Goal: Transaction & Acquisition: Purchase product/service

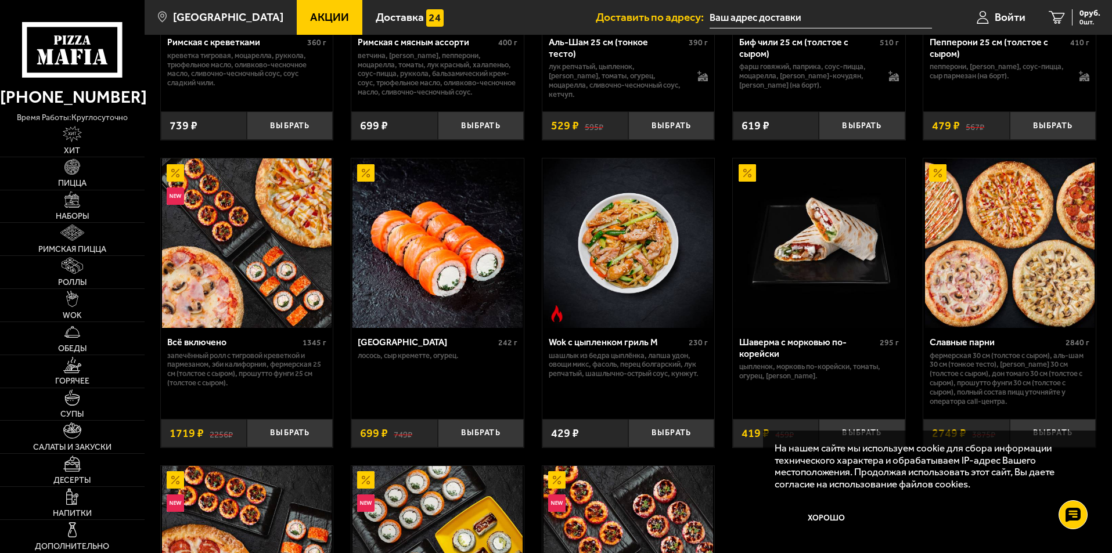
scroll to position [290, 0]
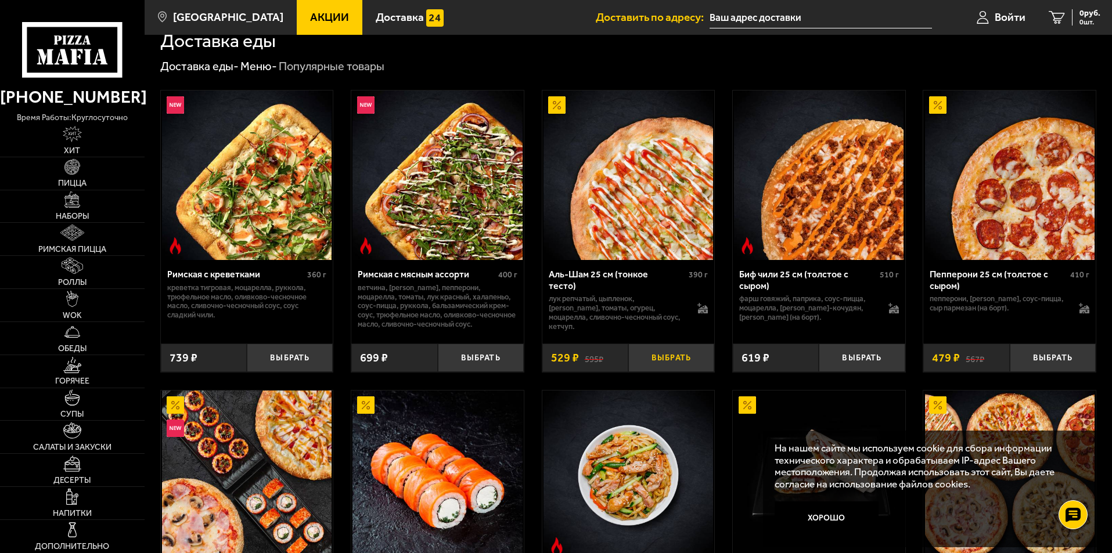
click at [676, 354] on button "Выбрать" at bounding box center [671, 358] width 86 height 28
click at [71, 205] on img at bounding box center [72, 200] width 16 height 16
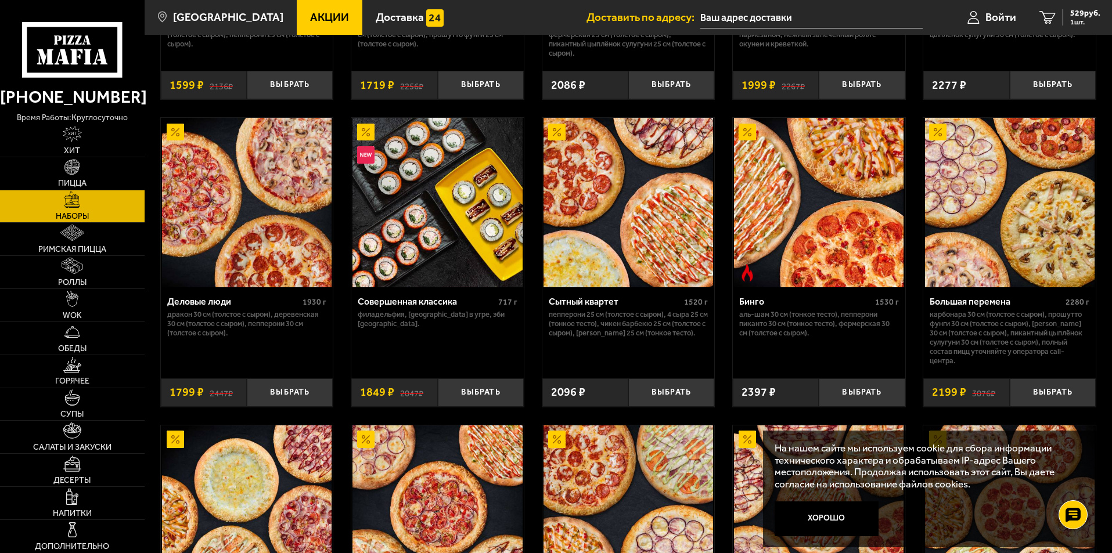
scroll to position [1161, 0]
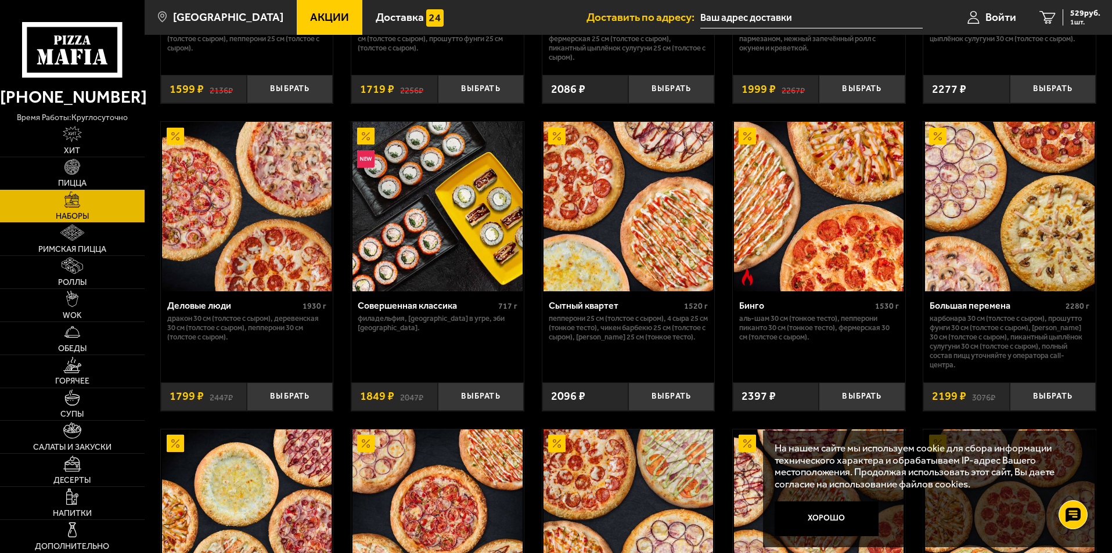
click at [73, 179] on span "Пицца" at bounding box center [72, 183] width 28 height 8
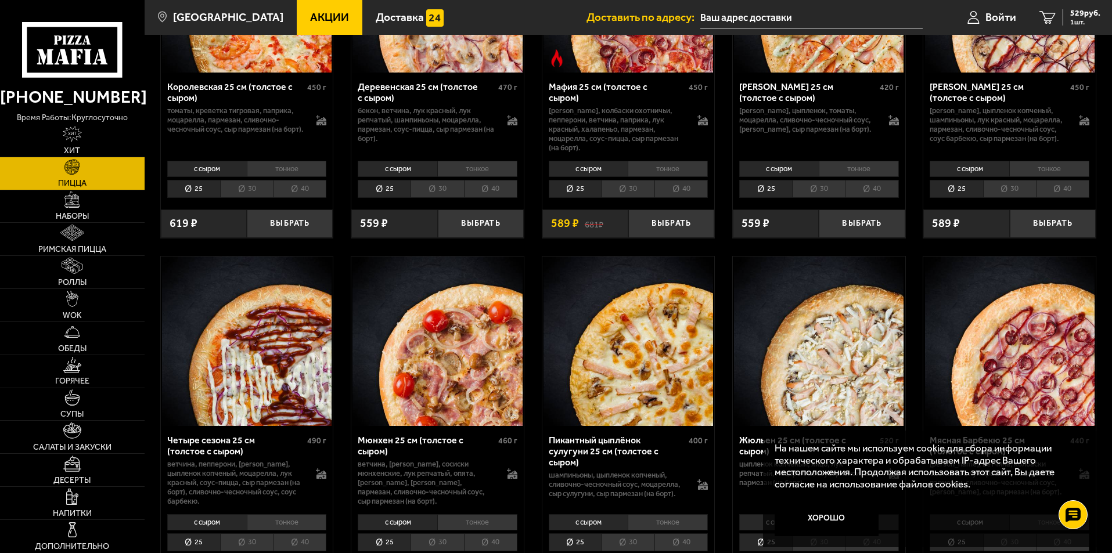
scroll to position [1567, 0]
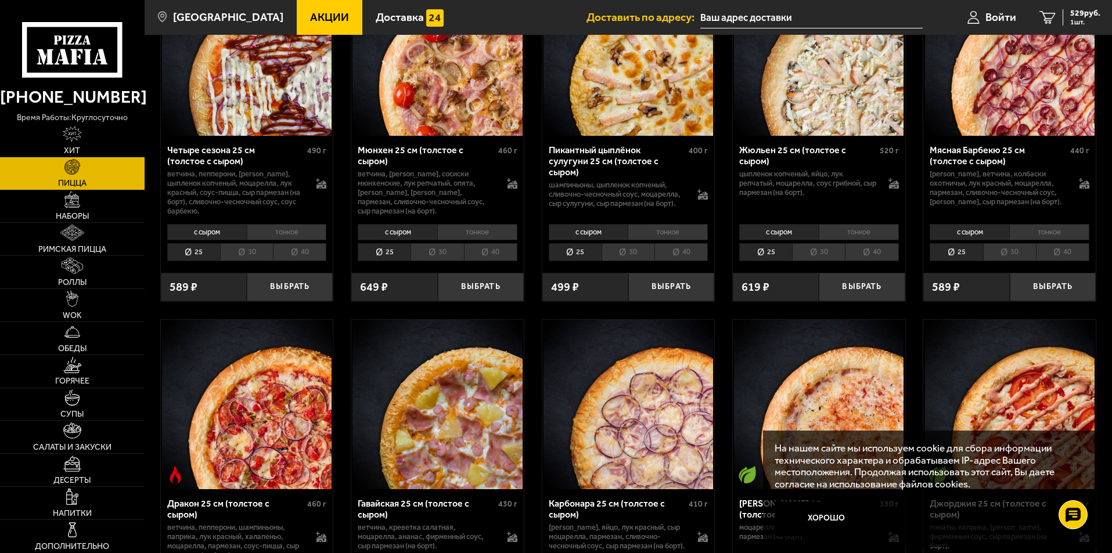
click at [834, 261] on li "30" at bounding box center [818, 252] width 53 height 18
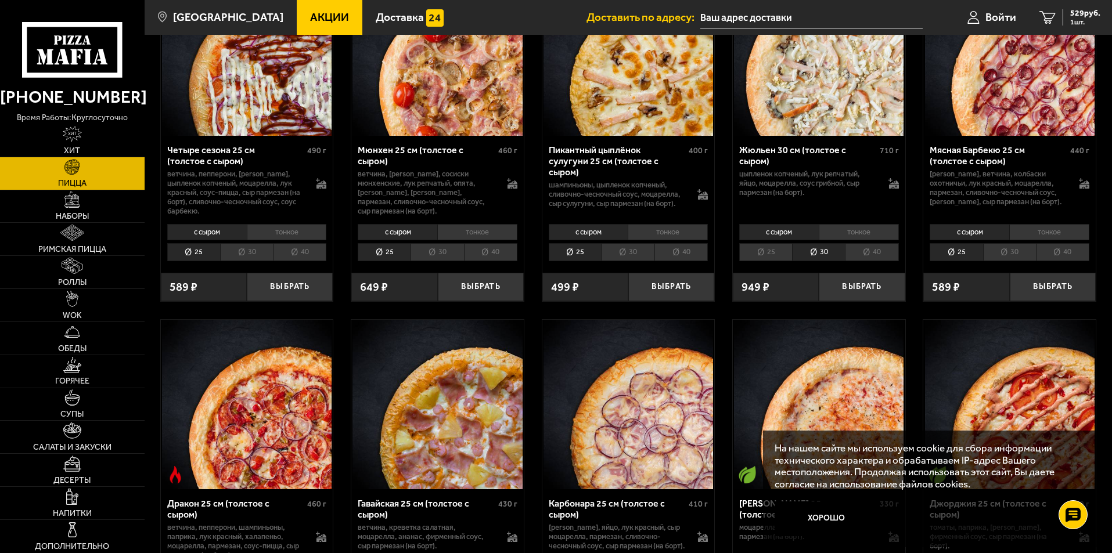
click at [871, 240] on li "тонкое" at bounding box center [858, 232] width 80 height 16
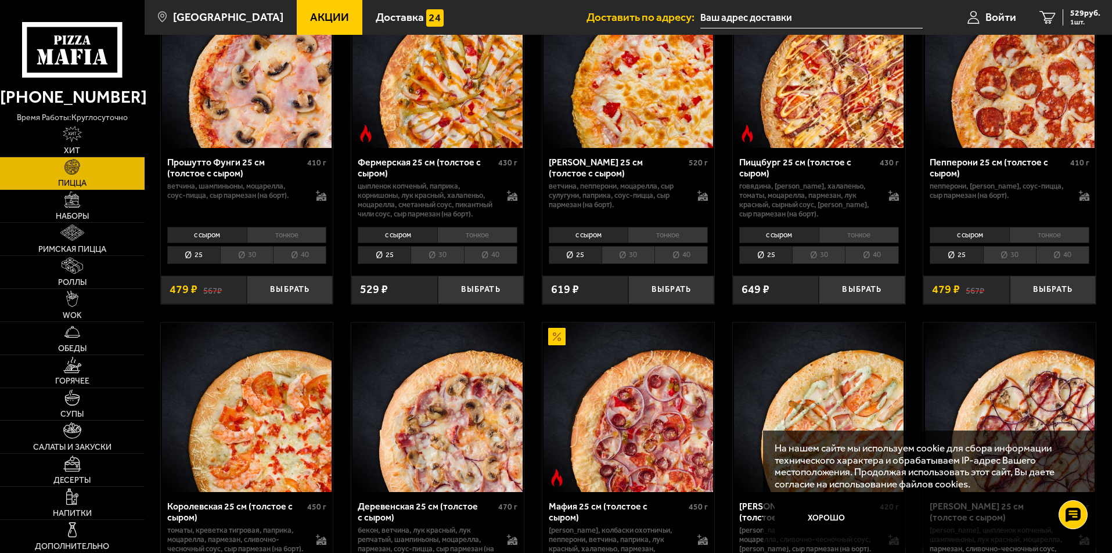
scroll to position [1103, 0]
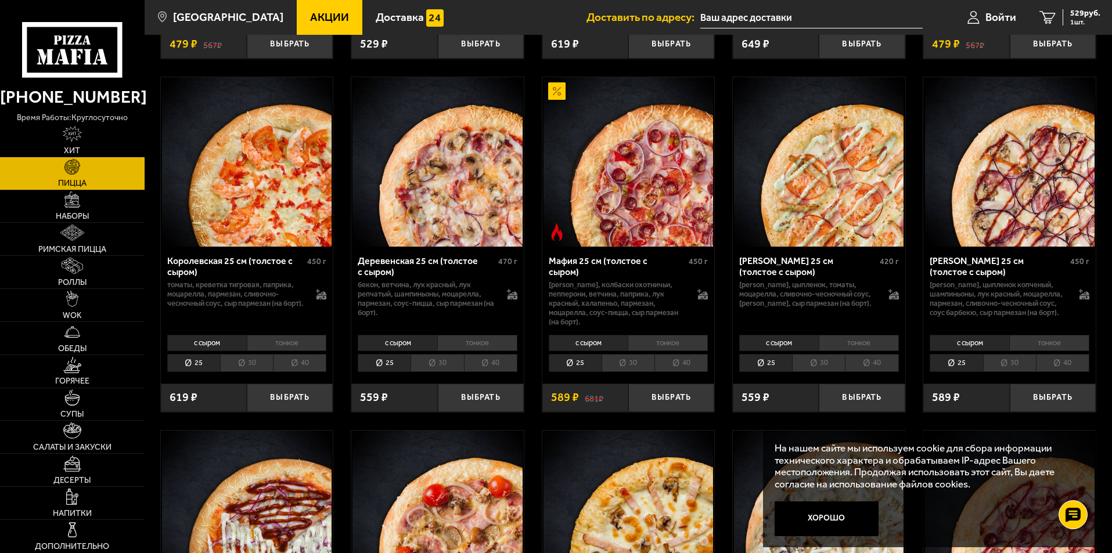
click at [475, 372] on li "40" at bounding box center [490, 363] width 53 height 18
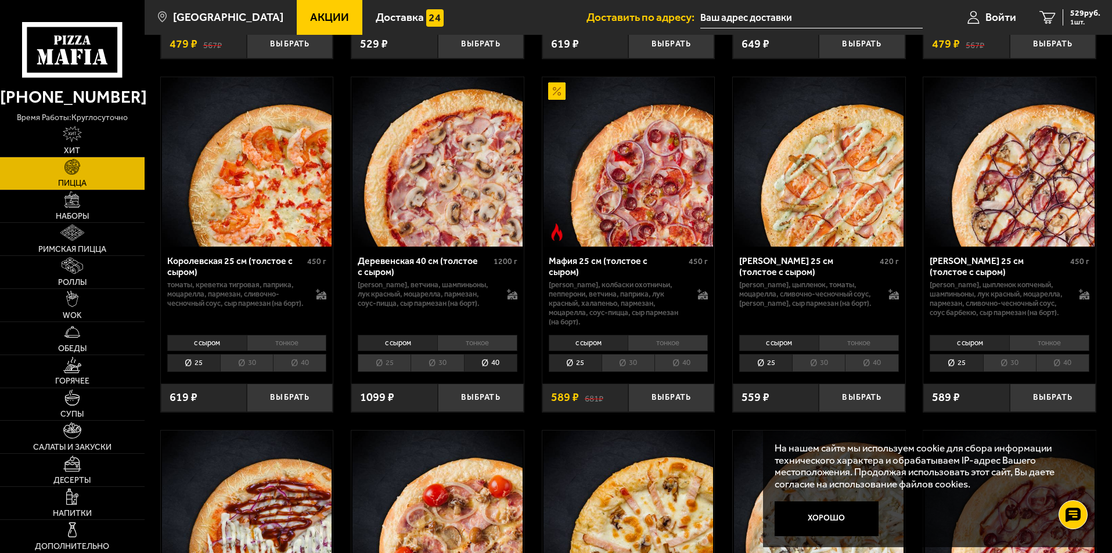
click at [440, 372] on li "30" at bounding box center [436, 363] width 53 height 18
click at [472, 351] on li "тонкое" at bounding box center [477, 343] width 80 height 16
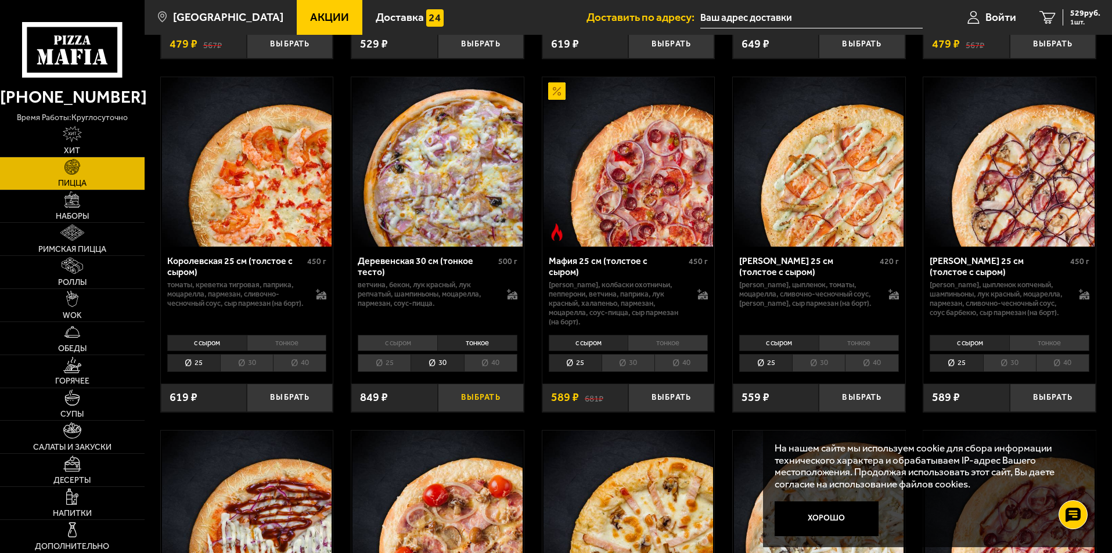
click at [486, 412] on button "Выбрать" at bounding box center [481, 398] width 86 height 28
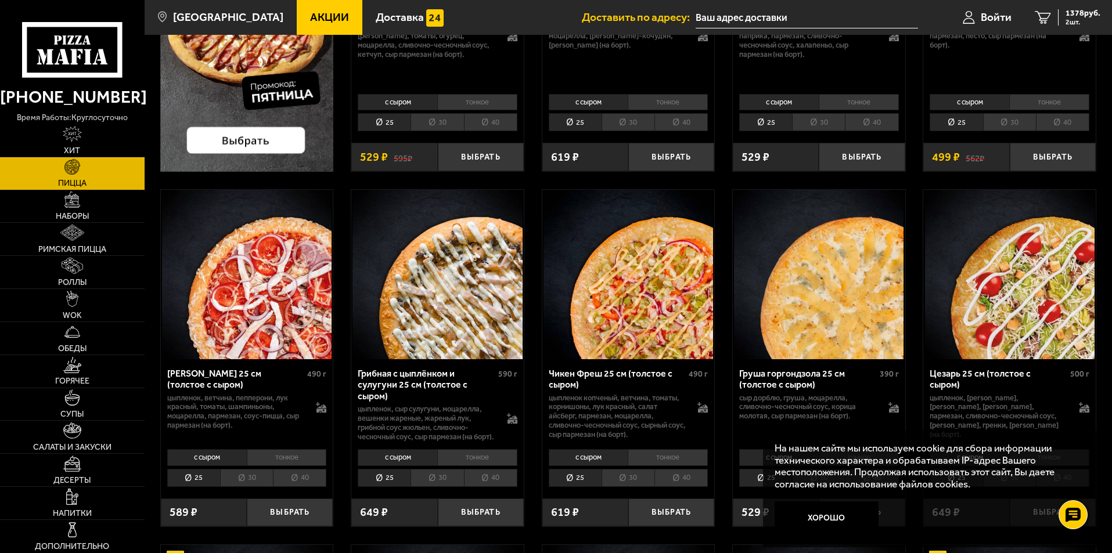
scroll to position [0, 0]
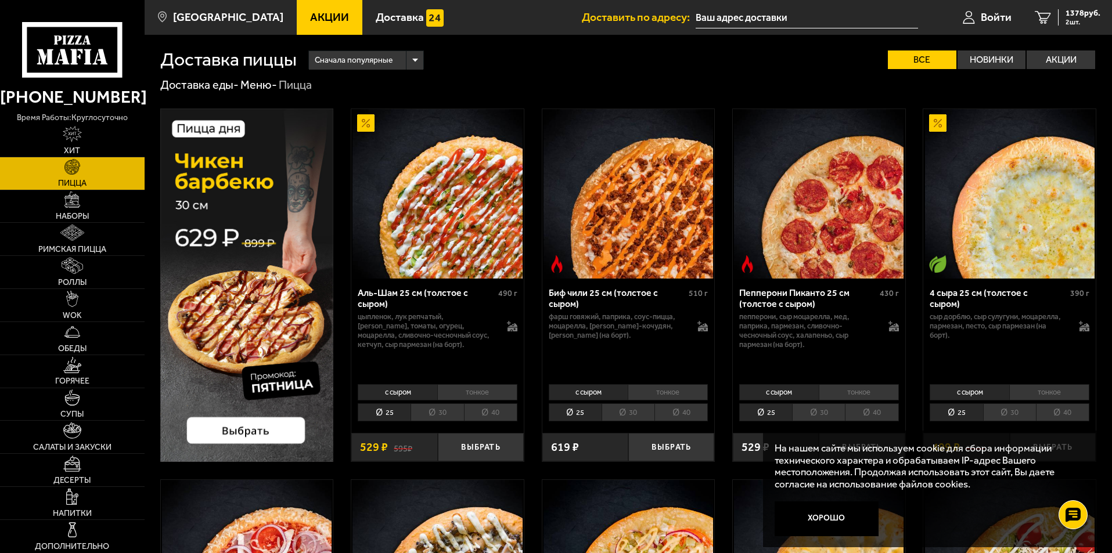
click at [445, 410] on li "30" at bounding box center [436, 412] width 53 height 18
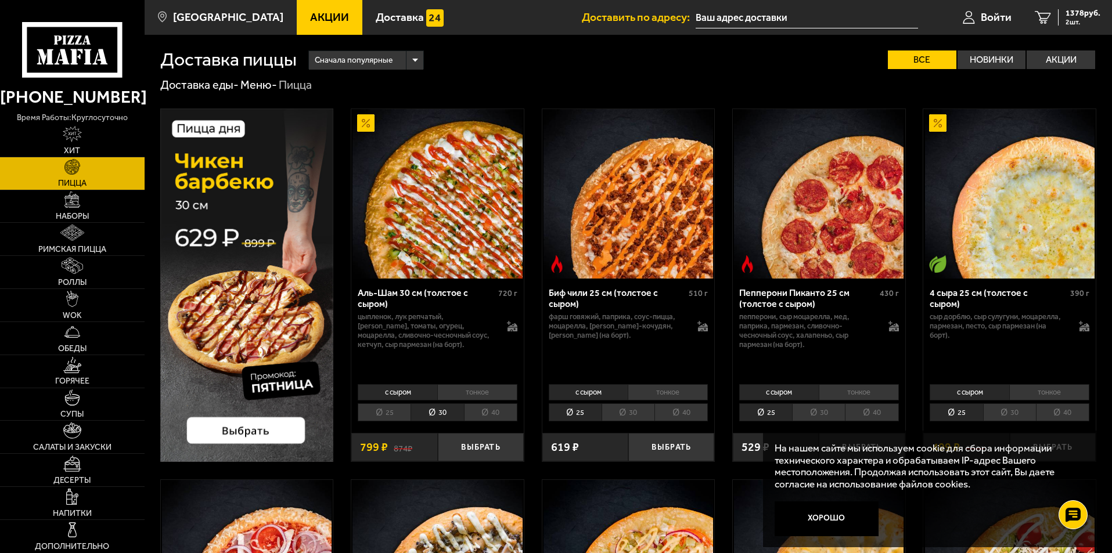
click at [478, 389] on li "тонкое" at bounding box center [477, 392] width 80 height 16
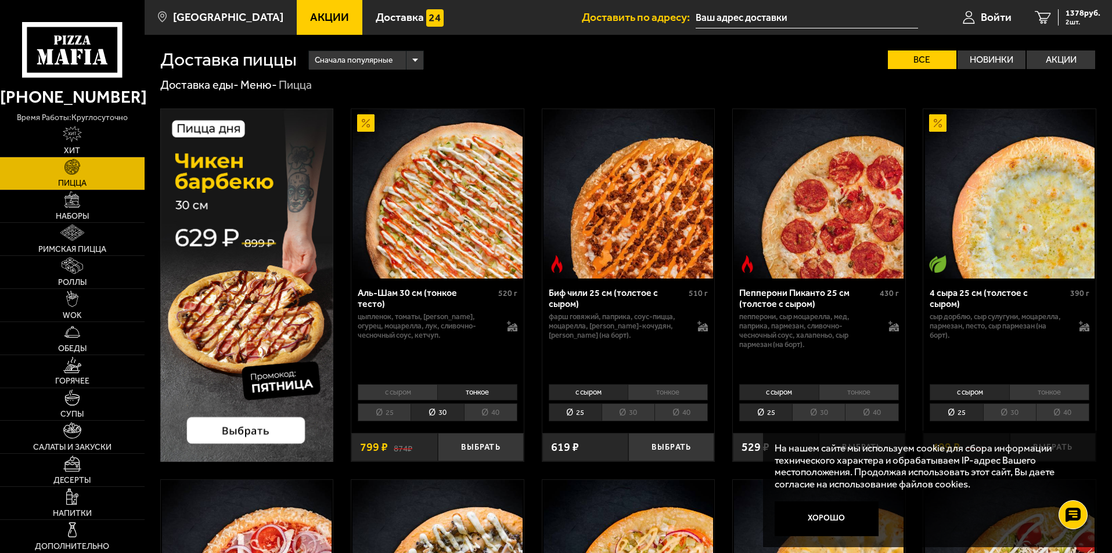
click at [416, 387] on li "с сыром" at bounding box center [398, 392] width 80 height 16
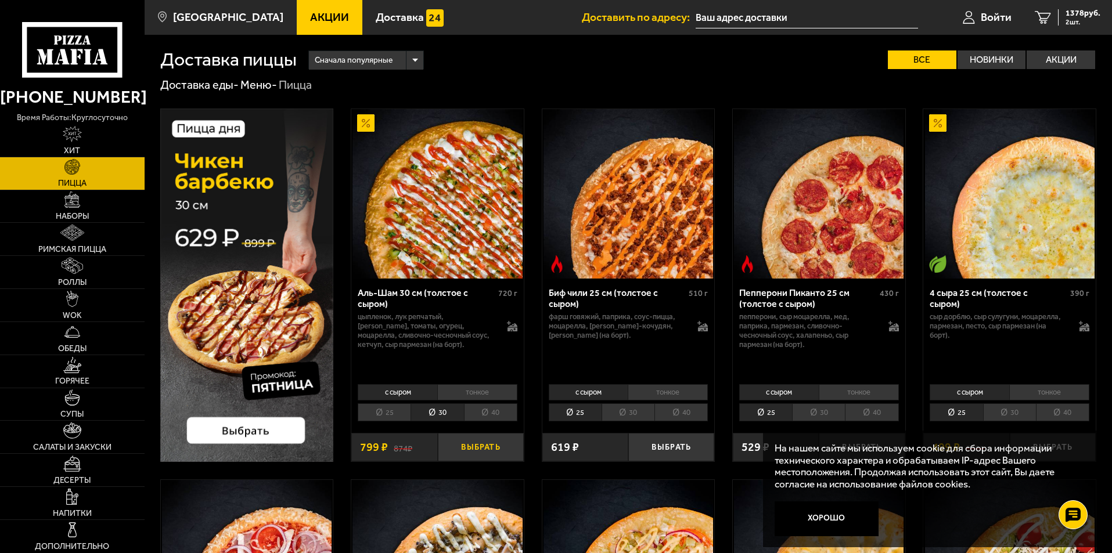
click at [468, 446] on button "Выбрать" at bounding box center [481, 447] width 86 height 28
click at [1076, 14] on span "2177 руб." at bounding box center [1082, 13] width 35 height 8
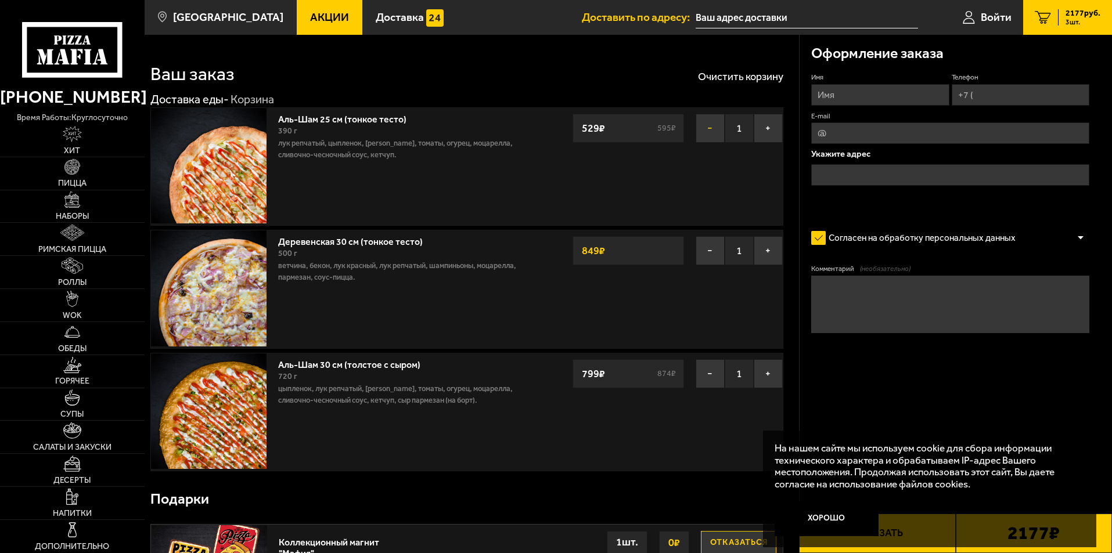
click at [712, 133] on button "−" at bounding box center [709, 128] width 29 height 29
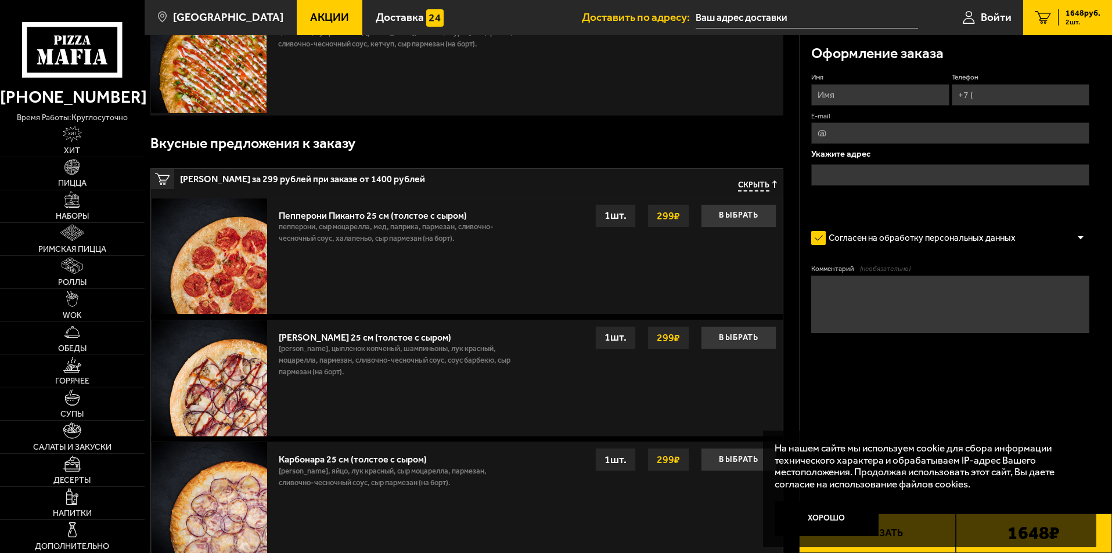
scroll to position [290, 0]
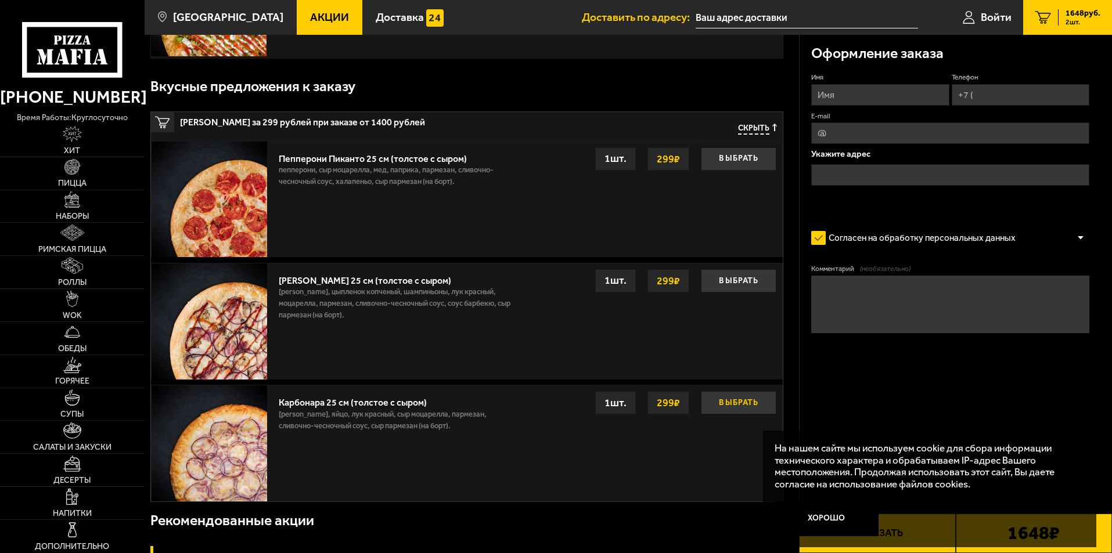
click at [740, 405] on button "Выбрать" at bounding box center [738, 402] width 75 height 23
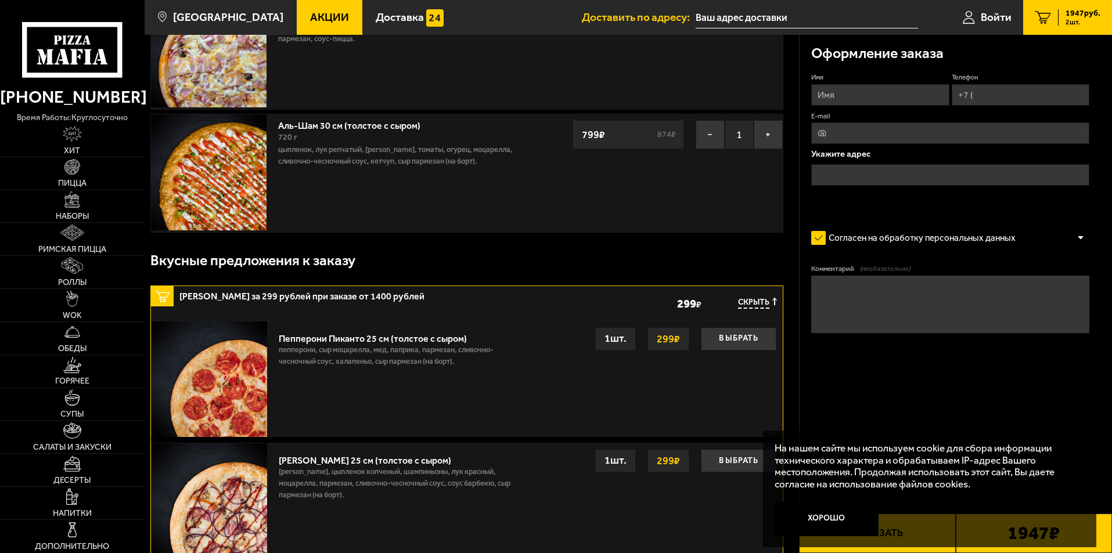
scroll to position [0, 0]
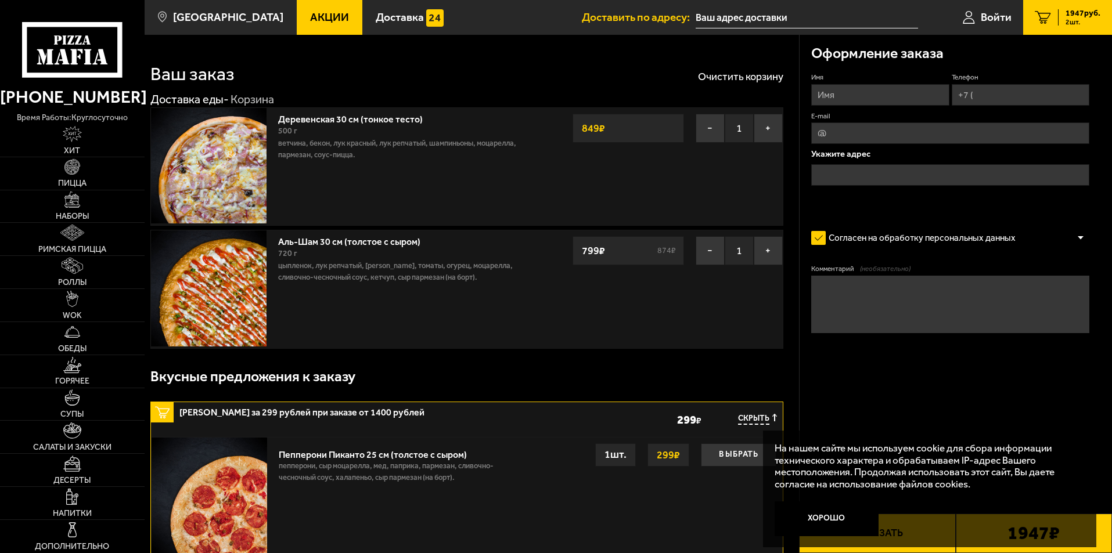
click at [853, 92] on input "Имя" at bounding box center [880, 94] width 138 height 21
type input "[PERSON_NAME]"
click at [990, 96] on input "Телефон" at bounding box center [1020, 94] width 138 height 21
type input "[PHONE_NUMBER]"
click at [937, 134] on input "E-mail" at bounding box center [950, 132] width 278 height 21
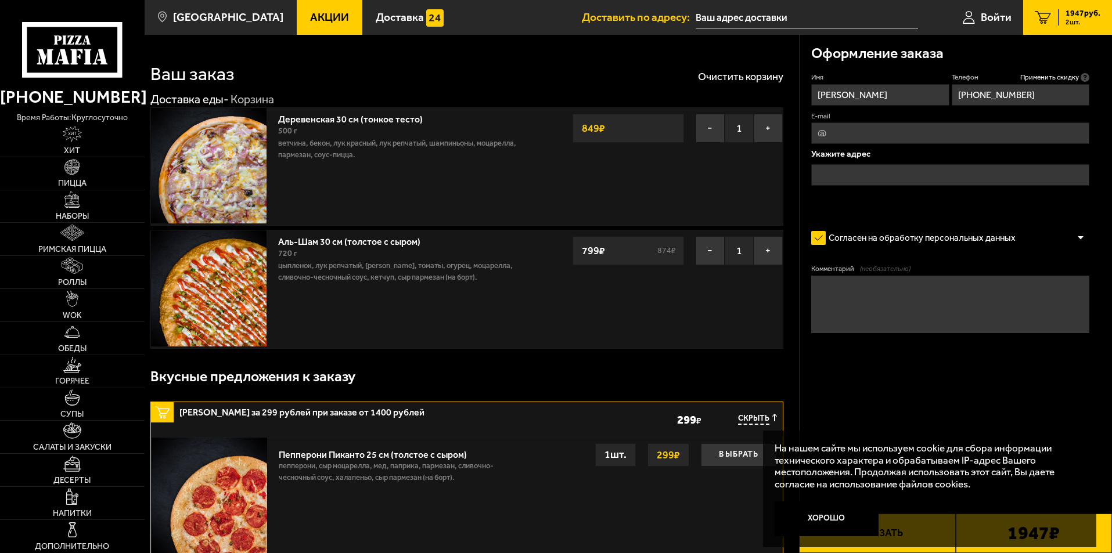
type input "[EMAIL_ADDRESS][DOMAIN_NAME]"
click at [867, 167] on input "text" at bounding box center [950, 174] width 278 height 21
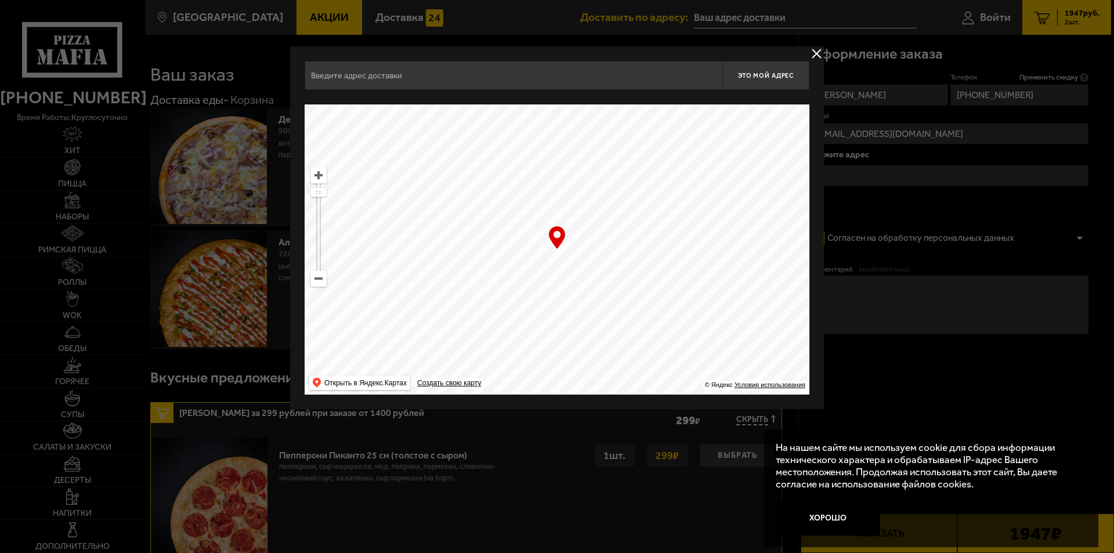
drag, startPoint x: 474, startPoint y: 232, endPoint x: 564, endPoint y: 383, distance: 175.7
drag, startPoint x: 445, startPoint y: 275, endPoint x: 662, endPoint y: 290, distance: 217.0
click at [663, 290] on ymaps at bounding box center [557, 249] width 505 height 290
type input "[STREET_ADDRESS]"
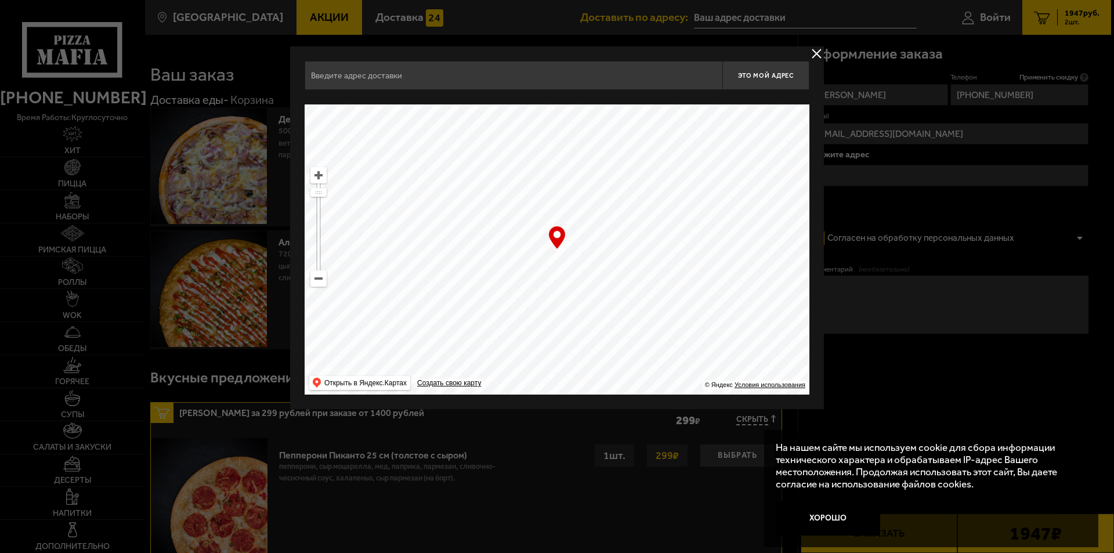
type input "[STREET_ADDRESS]"
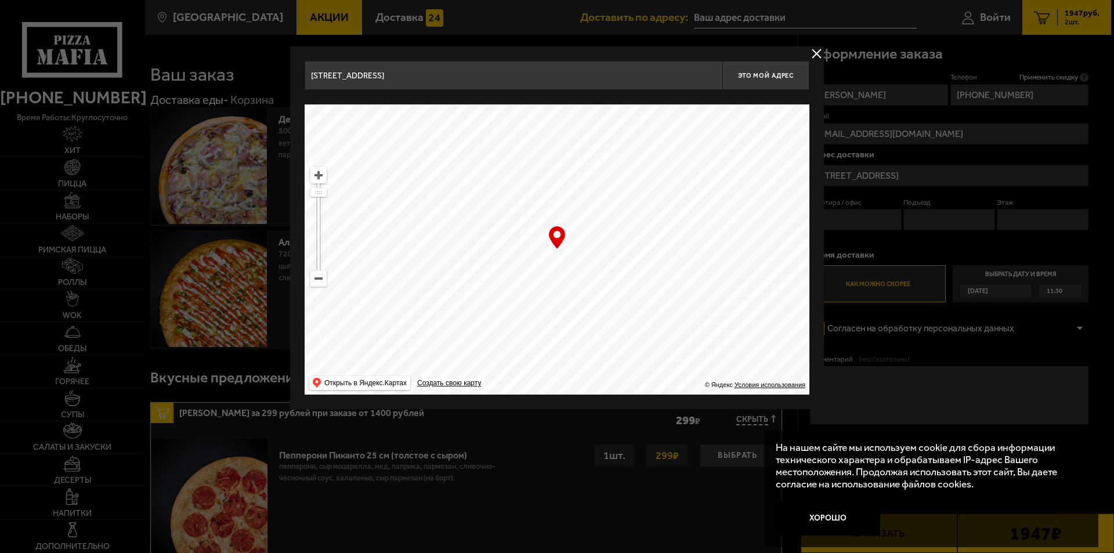
drag, startPoint x: 636, startPoint y: 236, endPoint x: 589, endPoint y: 398, distance: 169.2
click at [589, 403] on div "[STREET_ADDRESS] Это мой адрес Найдите адрес перетащив карту … © Яндекс Условия…" at bounding box center [557, 227] width 534 height 363
drag, startPoint x: 639, startPoint y: 176, endPoint x: 540, endPoint y: 383, distance: 229.0
click at [540, 383] on ymaps at bounding box center [557, 249] width 505 height 290
drag, startPoint x: 659, startPoint y: 168, endPoint x: 416, endPoint y: 341, distance: 298.4
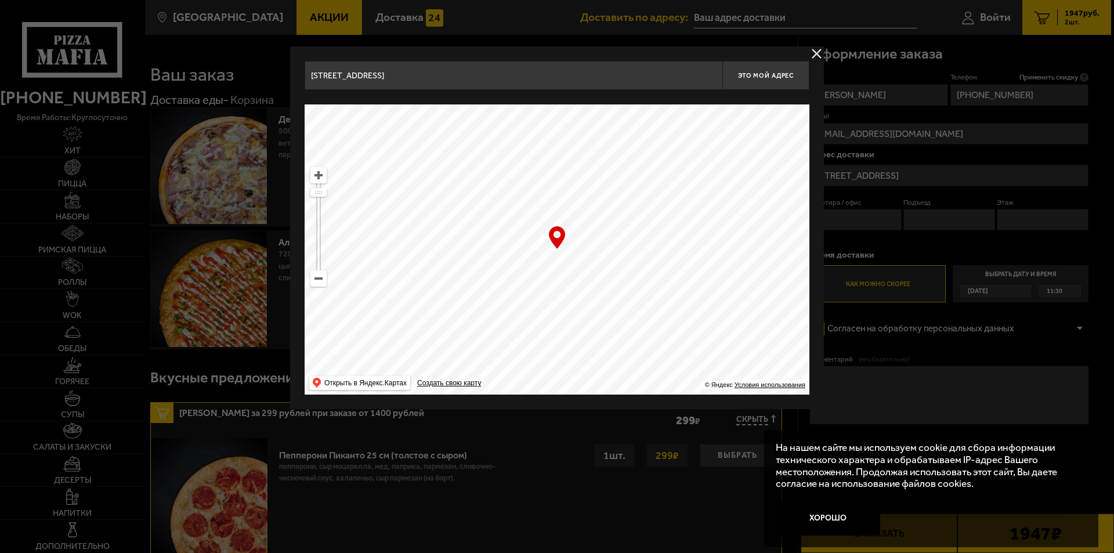
click at [416, 341] on ymaps at bounding box center [557, 249] width 505 height 290
type input "[GEOGRAPHIC_DATA], 5В"
drag, startPoint x: 600, startPoint y: 203, endPoint x: 642, endPoint y: 413, distance: 213.8
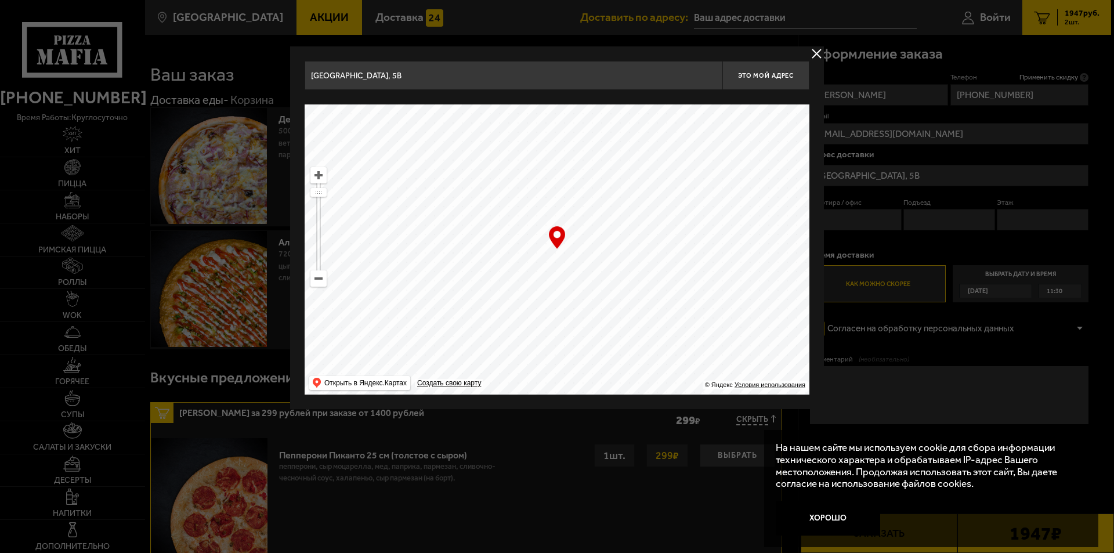
type input "[STREET_ADDRESS]"
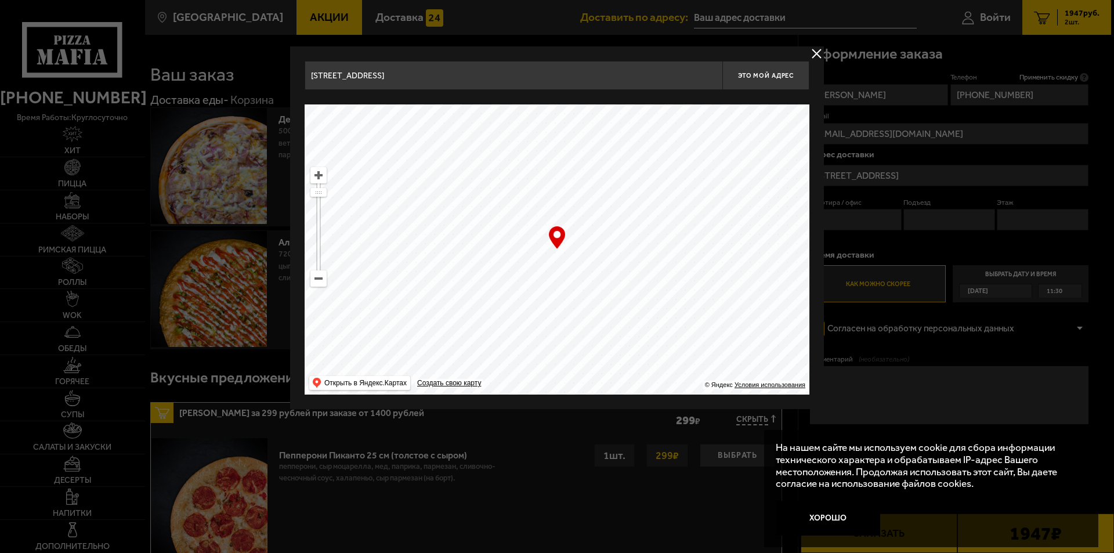
type input "[STREET_ADDRESS]"
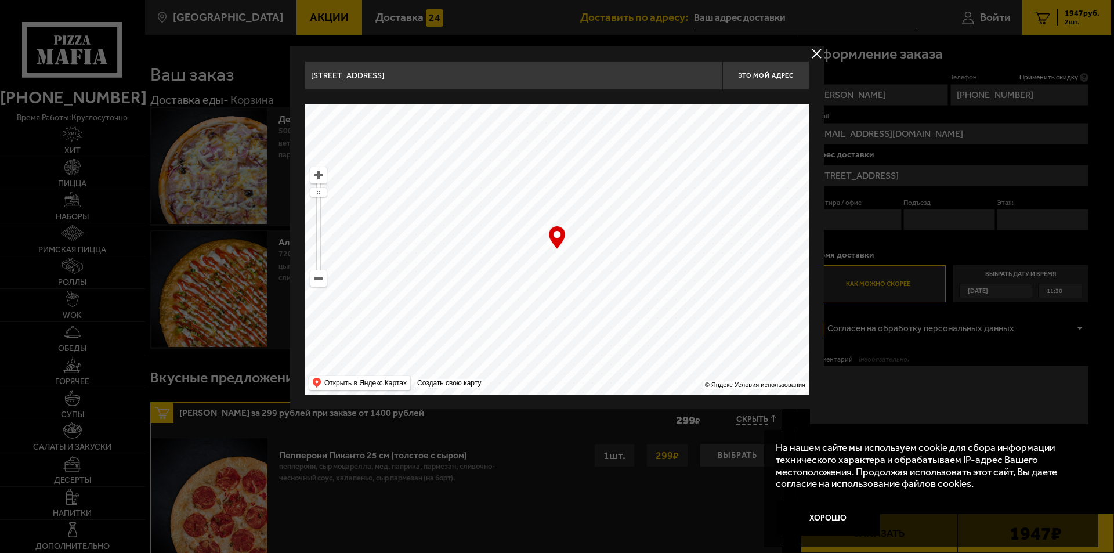
type input "[STREET_ADDRESS]"
drag, startPoint x: 582, startPoint y: 284, endPoint x: 596, endPoint y: 355, distance: 72.2
click at [596, 355] on ymaps at bounding box center [557, 249] width 505 height 290
click at [556, 233] on div "… © Яндекс Условия использования Открыть в Яндекс.Картах Создать свою карту" at bounding box center [557, 249] width 505 height 290
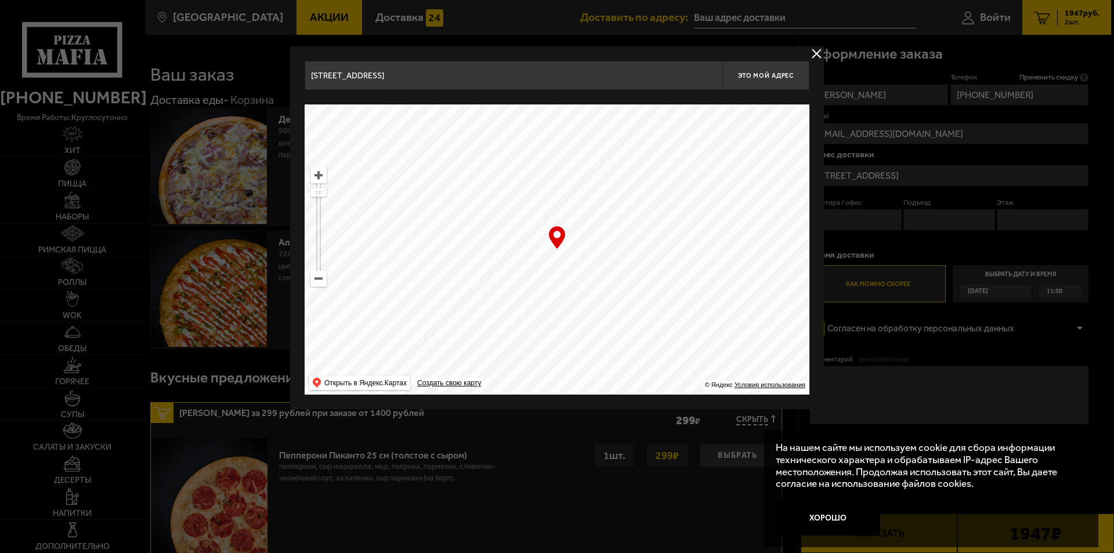
click at [554, 243] on div "… © Яндекс Условия использования Открыть в Яндекс.Картах Создать свою карту" at bounding box center [557, 249] width 505 height 290
click at [319, 174] on ymaps at bounding box center [318, 175] width 15 height 15
drag, startPoint x: 559, startPoint y: 239, endPoint x: 536, endPoint y: 255, distance: 28.0
click at [536, 255] on div "… © Яндекс Условия использования Открыть в Яндекс.Картах Создать свою карту" at bounding box center [557, 249] width 505 height 290
click at [316, 177] on ymaps at bounding box center [318, 175] width 15 height 15
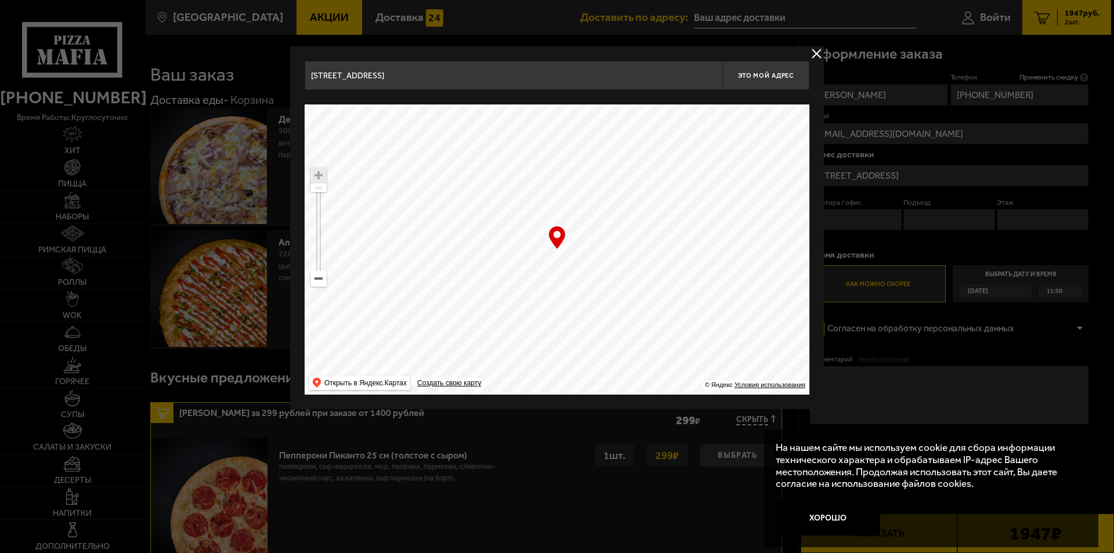
click at [316, 177] on ymaps at bounding box center [318, 175] width 15 height 15
type input "[STREET_ADDRESS]"
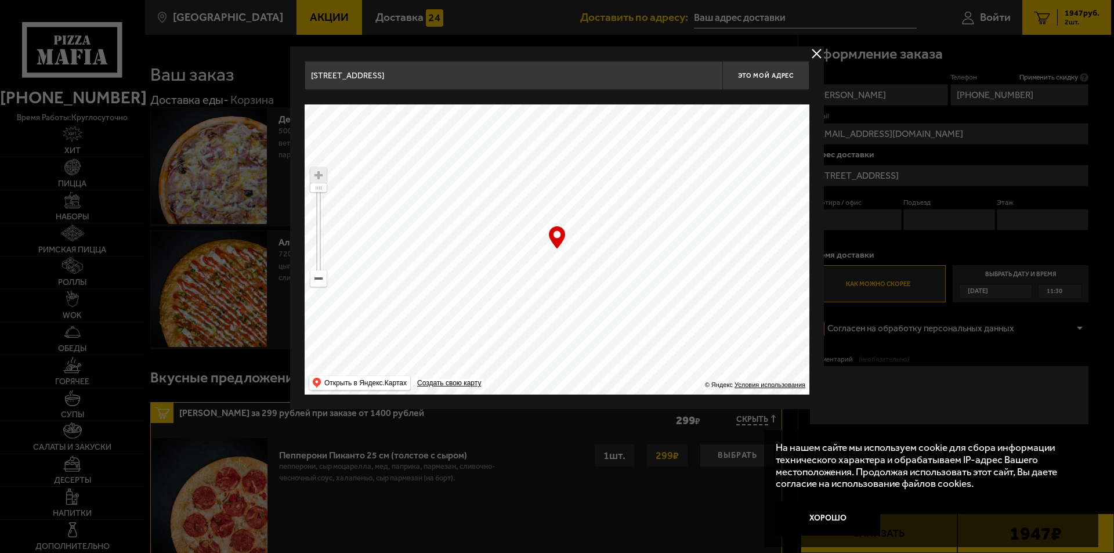
type input "[STREET_ADDRESS]"
drag, startPoint x: 569, startPoint y: 238, endPoint x: 796, endPoint y: 160, distance: 239.4
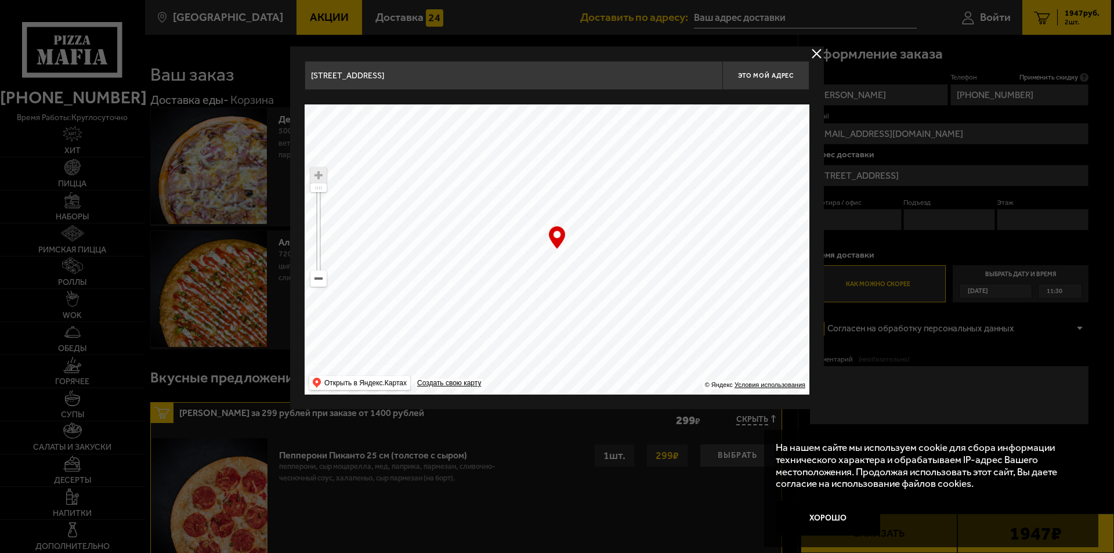
click at [796, 160] on ymaps at bounding box center [557, 249] width 505 height 290
click at [764, 78] on span "Это мой адрес" at bounding box center [766, 76] width 56 height 8
type input "[STREET_ADDRESS]"
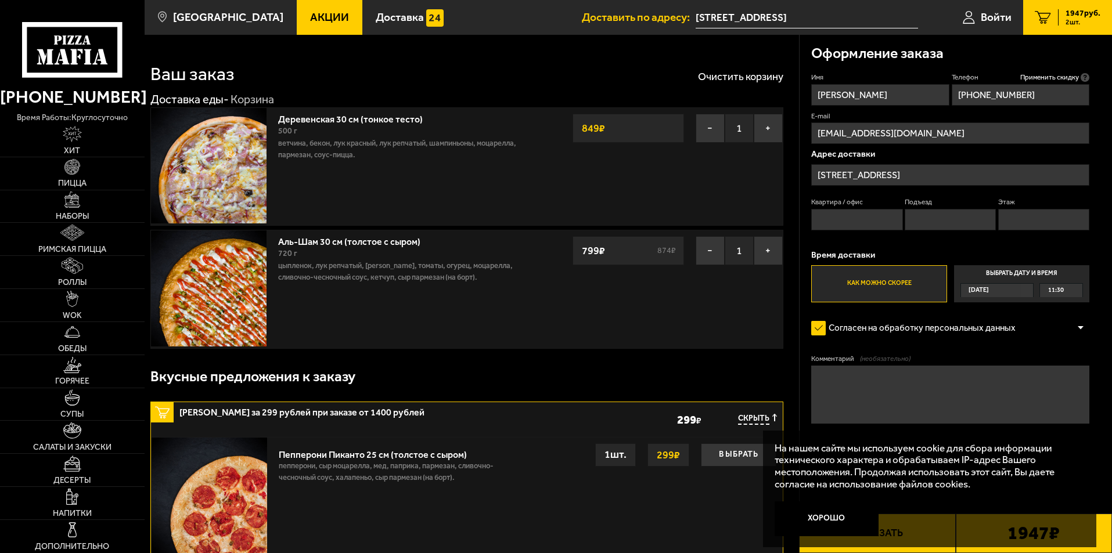
click at [850, 221] on input "Квартира / офис" at bounding box center [856, 219] width 91 height 21
type input "офис"
click at [1009, 217] on input "Этаж" at bounding box center [1043, 219] width 91 height 21
type input "1"
click at [1022, 286] on div "[DATE]" at bounding box center [996, 290] width 73 height 14
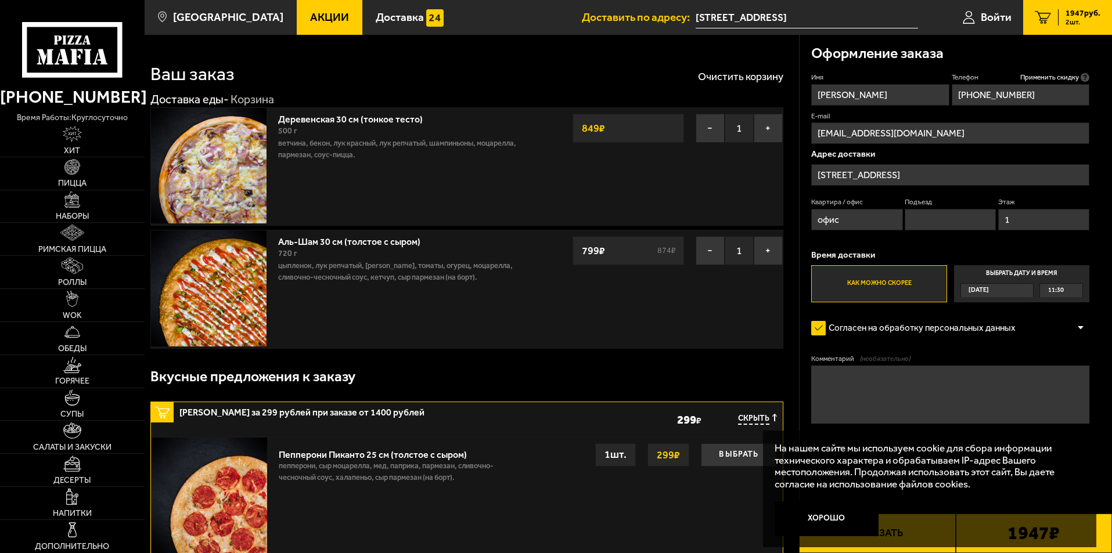
click at [0, 0] on input "Выбрать дату и время [DATE] 11:30" at bounding box center [0, 0] width 0 height 0
click at [1068, 272] on label "Выбрать дату и время [DATE] 11:30" at bounding box center [1021, 283] width 135 height 37
click at [900, 288] on label "Как можно скорее" at bounding box center [878, 283] width 135 height 37
click at [0, 0] on input "Как можно скорее" at bounding box center [0, 0] width 0 height 0
click at [1059, 279] on label "Выбрать дату и время [DATE] 11:30" at bounding box center [1021, 283] width 135 height 37
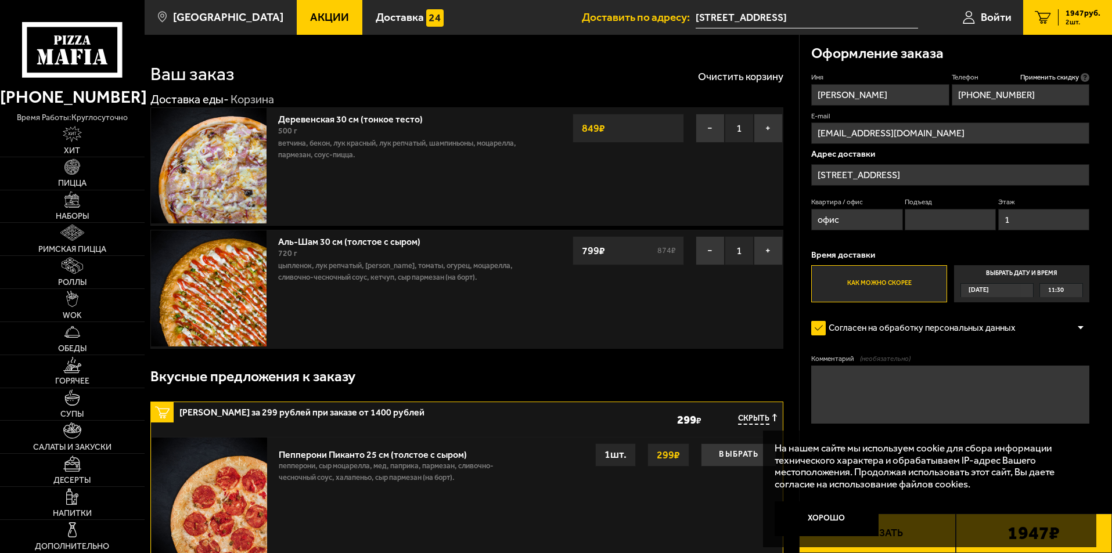
click at [0, 0] on input "Выбрать дату и время [DATE] 11:30" at bounding box center [0, 0] width 0 height 0
click at [867, 385] on textarea "Комментарий (необязательно)" at bounding box center [950, 395] width 278 height 58
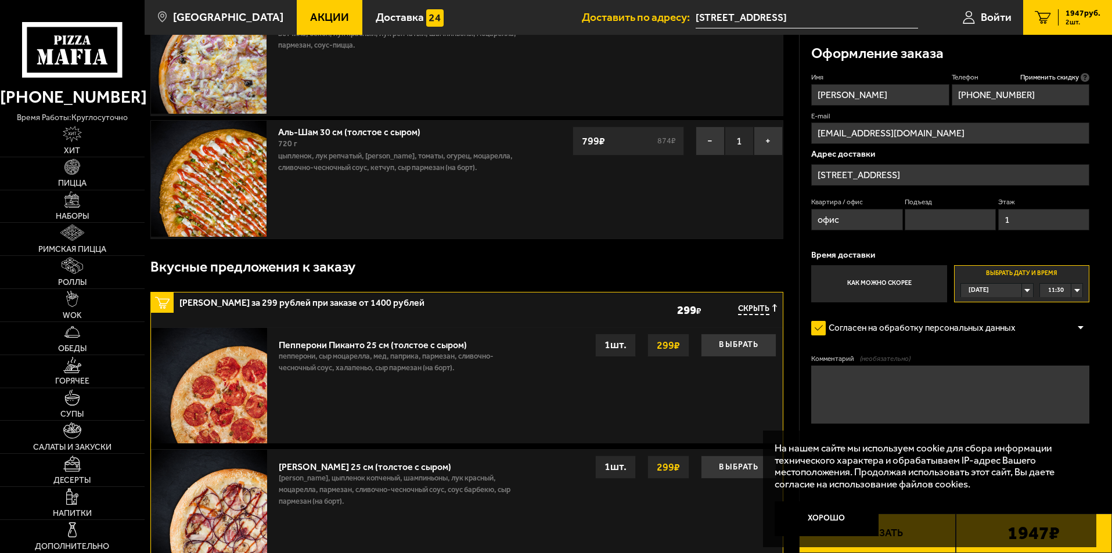
scroll to position [174, 0]
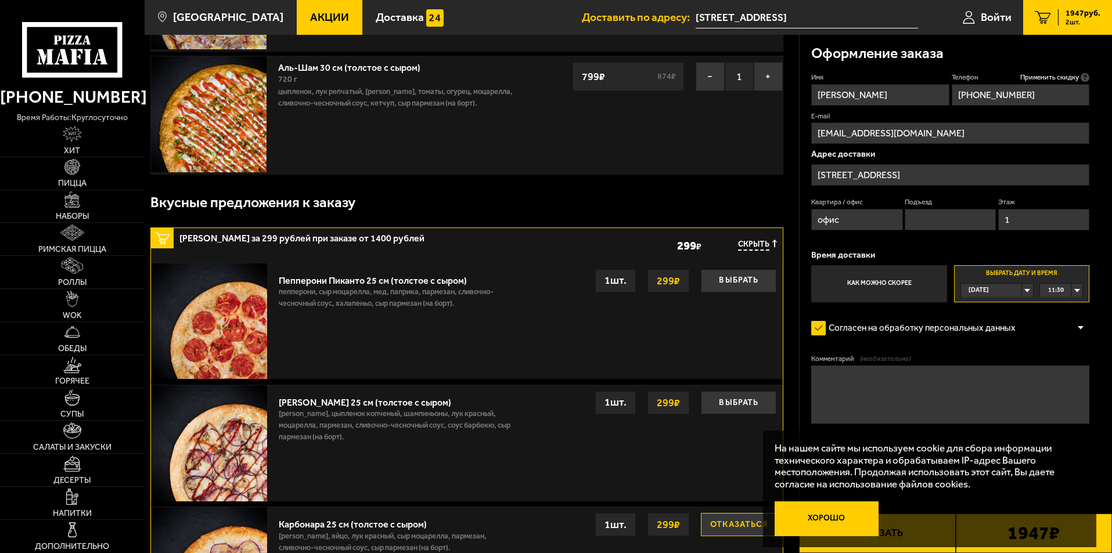
click at [862, 522] on button "Хорошо" at bounding box center [826, 519] width 104 height 35
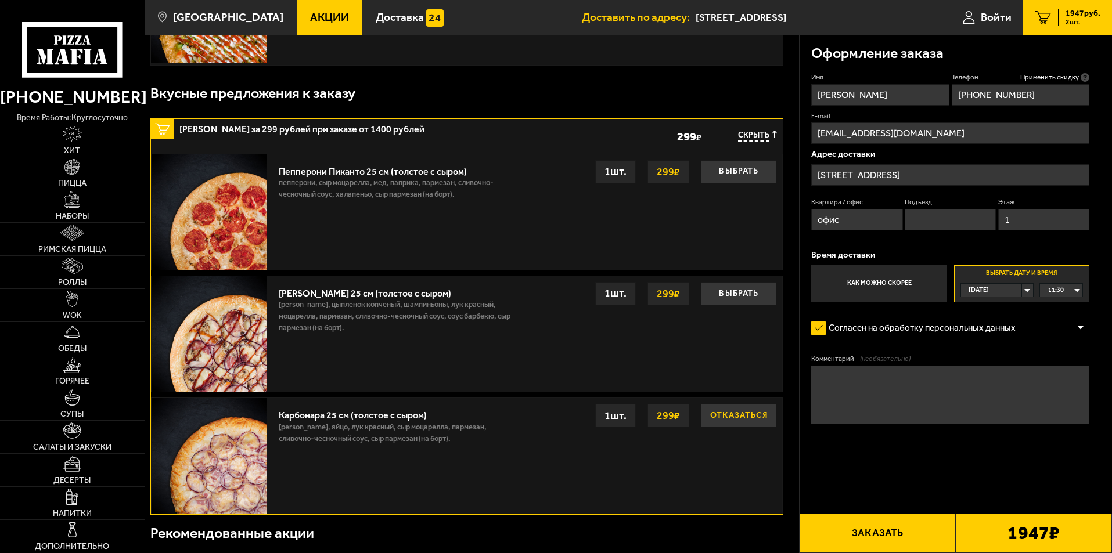
scroll to position [290, 0]
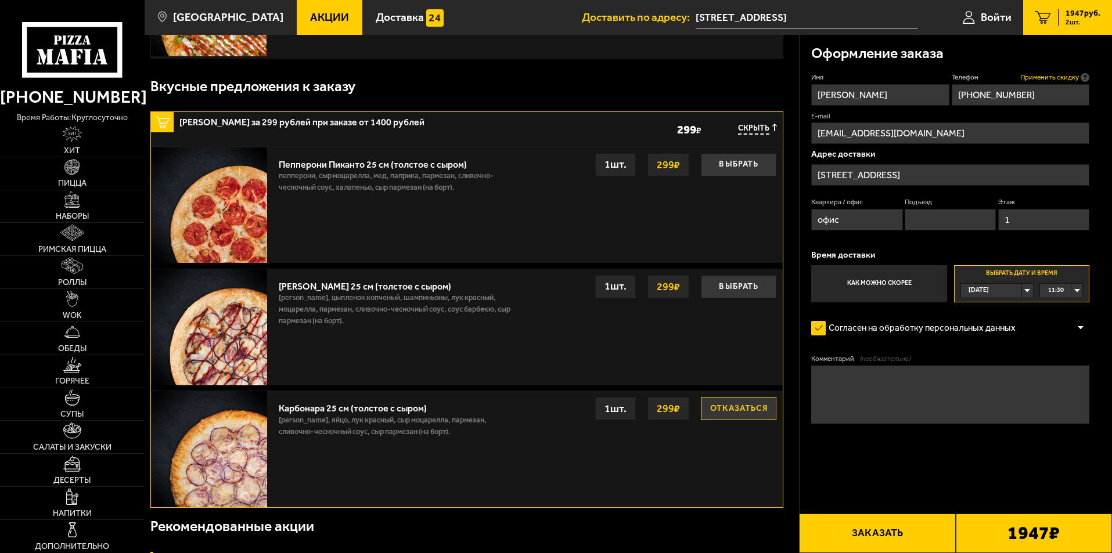
click at [1063, 75] on span "Применить скидку" at bounding box center [1049, 78] width 59 height 10
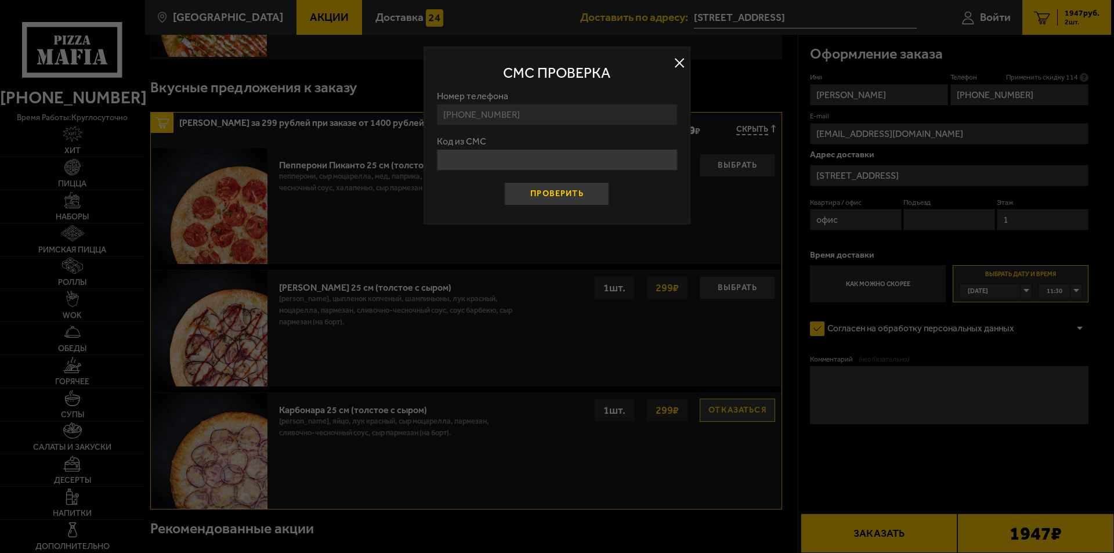
click at [572, 192] on button "Проверить" at bounding box center [557, 193] width 104 height 23
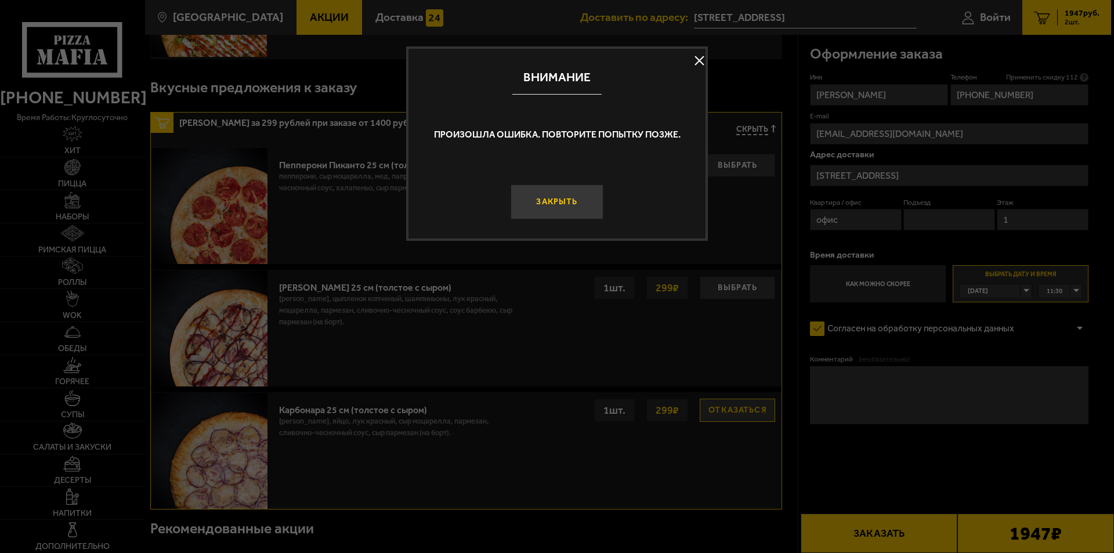
click at [561, 196] on button "Закрыть" at bounding box center [557, 202] width 93 height 35
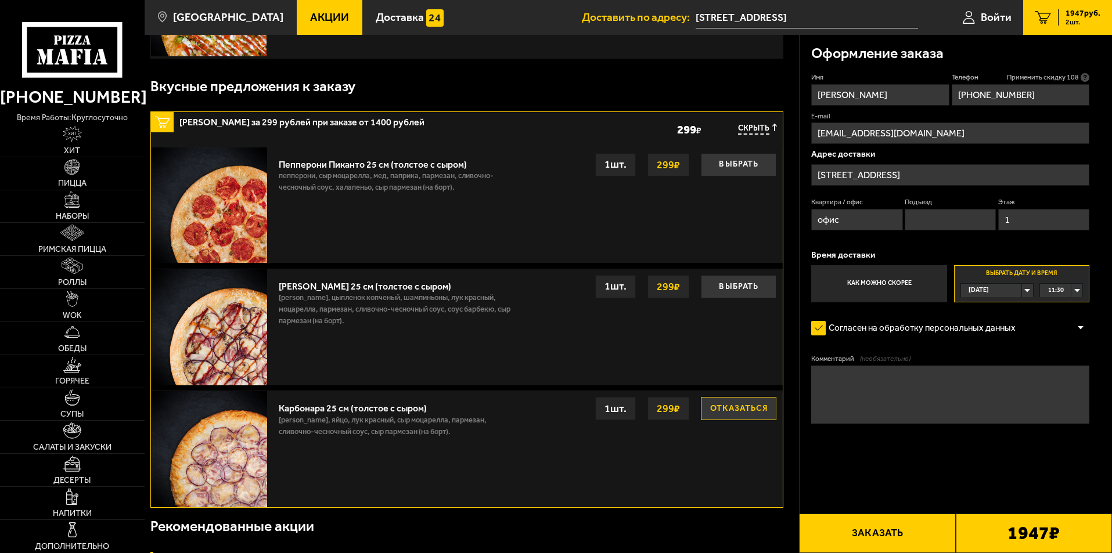
click at [1071, 78] on span "Применить скидку 108" at bounding box center [1043, 78] width 72 height 10
click at [1081, 73] on icon at bounding box center [1084, 77] width 9 height 9
click at [1081, 84] on input "[PHONE_NUMBER]" at bounding box center [1020, 94] width 138 height 21
click at [1047, 80] on span "Применить скидку 106" at bounding box center [1043, 78] width 72 height 10
click at [1049, 78] on span "Применить скидку 105" at bounding box center [1043, 78] width 72 height 10
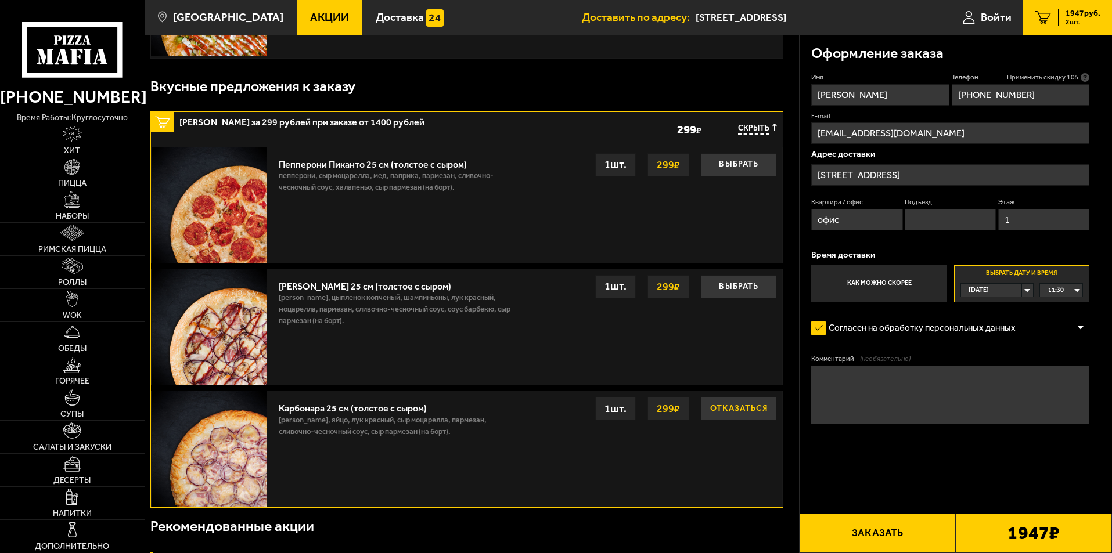
click at [1049, 78] on span "Применить скидку 105" at bounding box center [1043, 78] width 72 height 10
click at [1049, 78] on span "Применить скидку 104" at bounding box center [1043, 78] width 72 height 10
click at [1083, 77] on icon at bounding box center [1084, 77] width 9 height 9
click at [1083, 84] on input "[PHONE_NUMBER]" at bounding box center [1020, 94] width 138 height 21
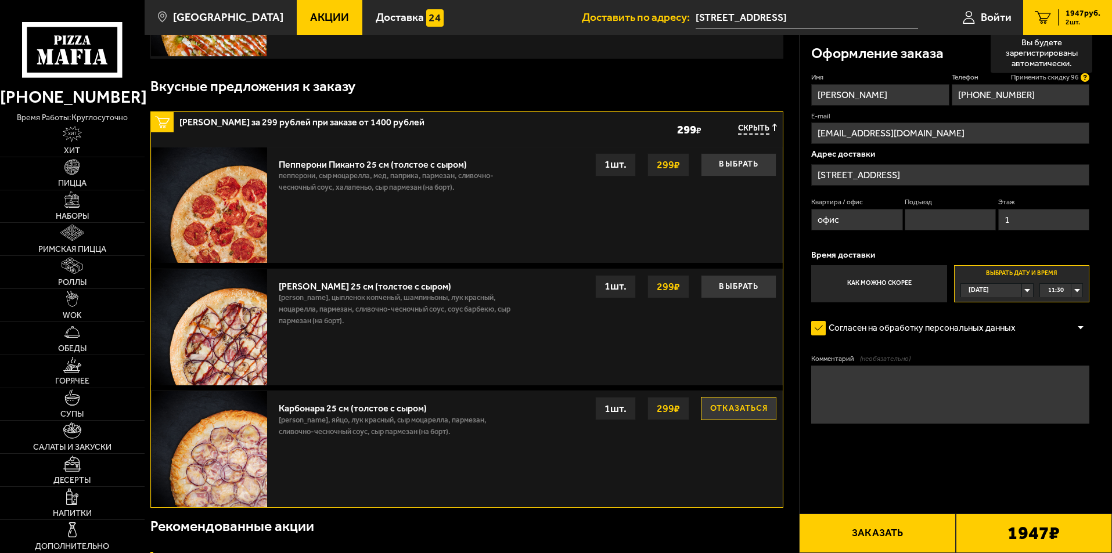
click at [1083, 77] on icon at bounding box center [1084, 77] width 9 height 9
click at [1083, 84] on input "[PHONE_NUMBER]" at bounding box center [1020, 94] width 138 height 21
click at [1070, 73] on span "Применить скидку 95" at bounding box center [1045, 78] width 68 height 10
click at [1066, 78] on span "Применить скидку 95" at bounding box center [1045, 78] width 68 height 10
click at [1066, 78] on span "Применить скидку 94" at bounding box center [1045, 78] width 68 height 10
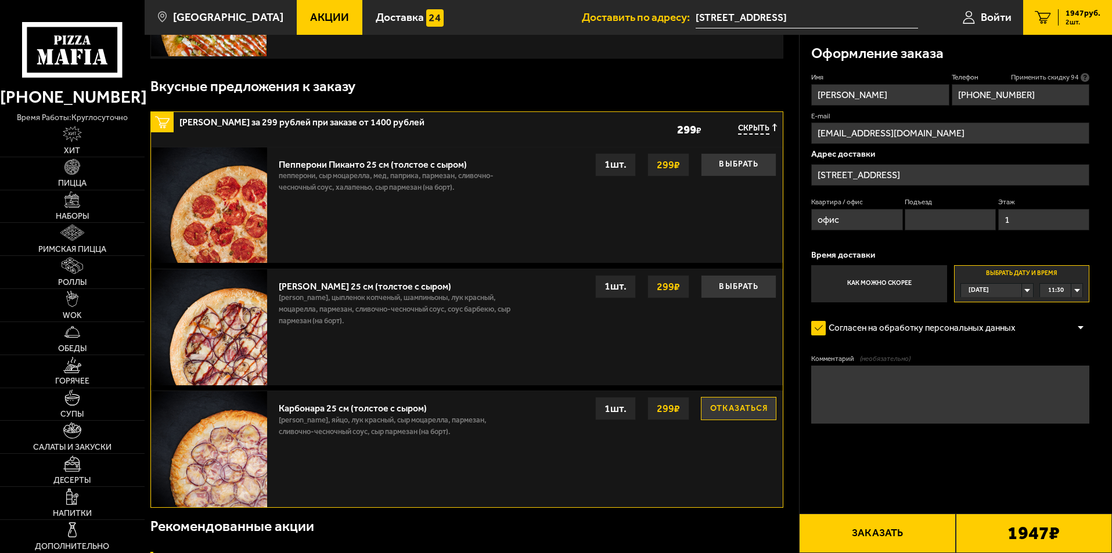
click at [1066, 78] on span "Применить скидку 94" at bounding box center [1045, 78] width 68 height 10
click at [1026, 79] on span "Применить скидку 92" at bounding box center [1045, 78] width 68 height 10
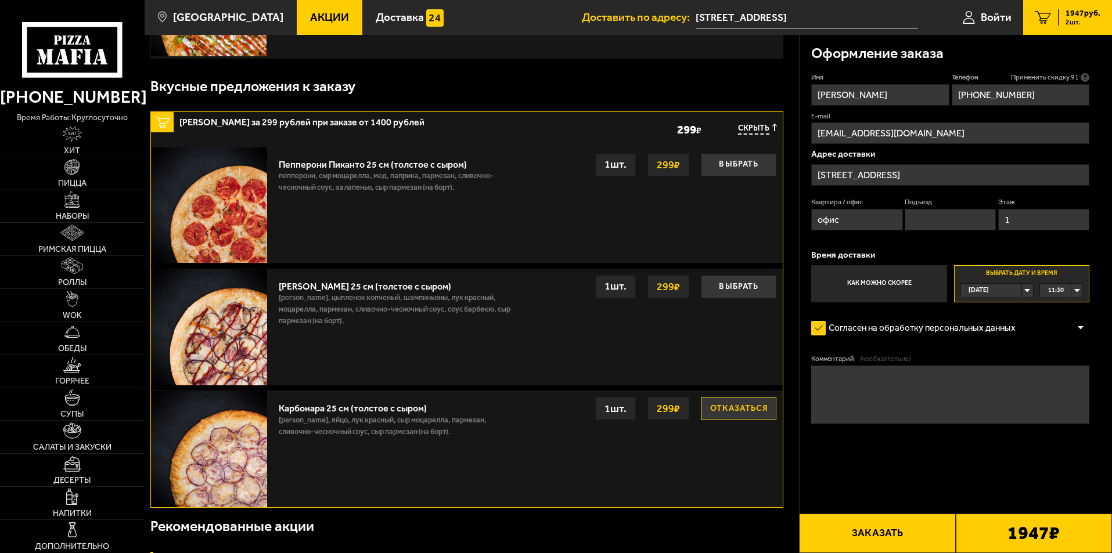
click at [1026, 79] on span "Применить скидку 91" at bounding box center [1045, 78] width 68 height 10
click at [1002, 536] on div "1947 ₽" at bounding box center [1033, 533] width 156 height 39
click at [1050, 77] on span "Применить скидку 86" at bounding box center [1045, 78] width 68 height 10
click at [1050, 77] on span "Применить скидку 85" at bounding box center [1045, 78] width 68 height 10
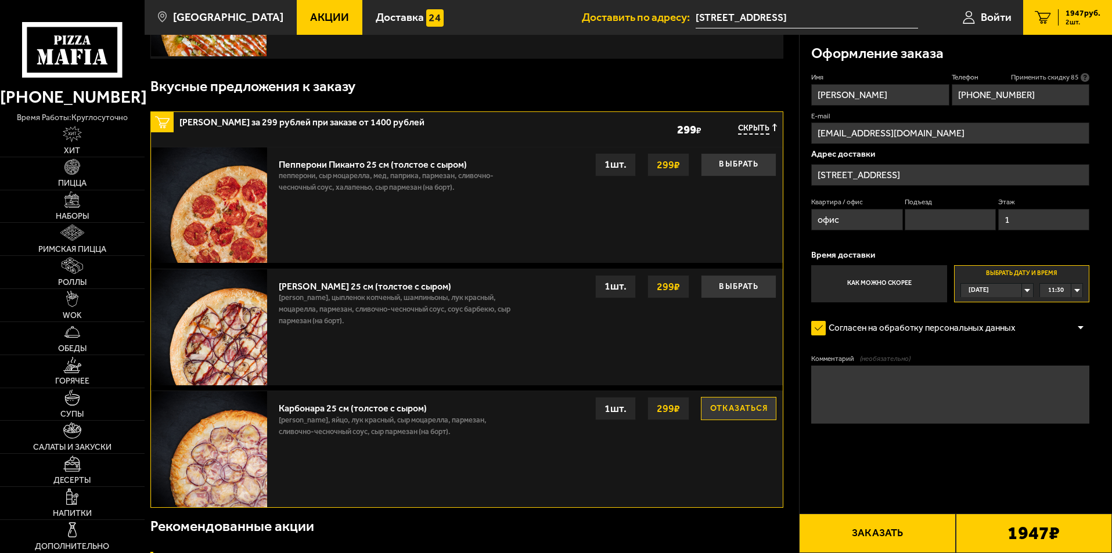
click at [1050, 77] on span "Применить скидку 85" at bounding box center [1045, 78] width 68 height 10
click at [1087, 80] on icon at bounding box center [1084, 77] width 9 height 9
click at [1087, 84] on input "[PHONE_NUMBER]" at bounding box center [1020, 94] width 138 height 21
click at [1087, 80] on icon at bounding box center [1084, 77] width 9 height 9
click at [1087, 84] on input "[PHONE_NUMBER]" at bounding box center [1020, 94] width 138 height 21
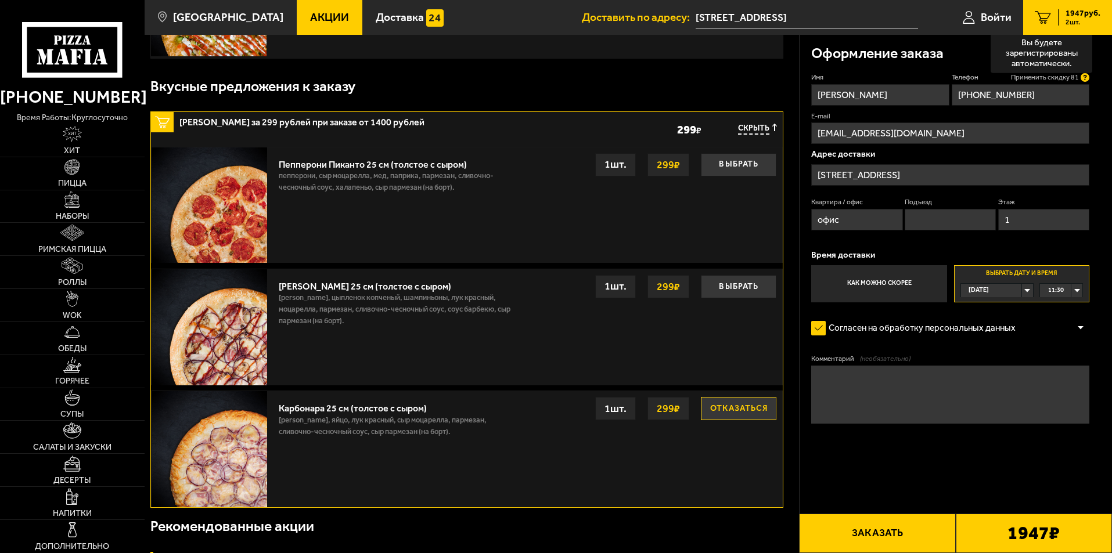
click at [1087, 80] on icon at bounding box center [1084, 77] width 9 height 9
click at [1087, 84] on input "[PHONE_NUMBER]" at bounding box center [1020, 94] width 138 height 21
click at [1087, 80] on icon at bounding box center [1084, 77] width 9 height 9
click at [1087, 84] on input "[PHONE_NUMBER]" at bounding box center [1020, 94] width 138 height 21
click at [1087, 80] on icon at bounding box center [1084, 77] width 9 height 9
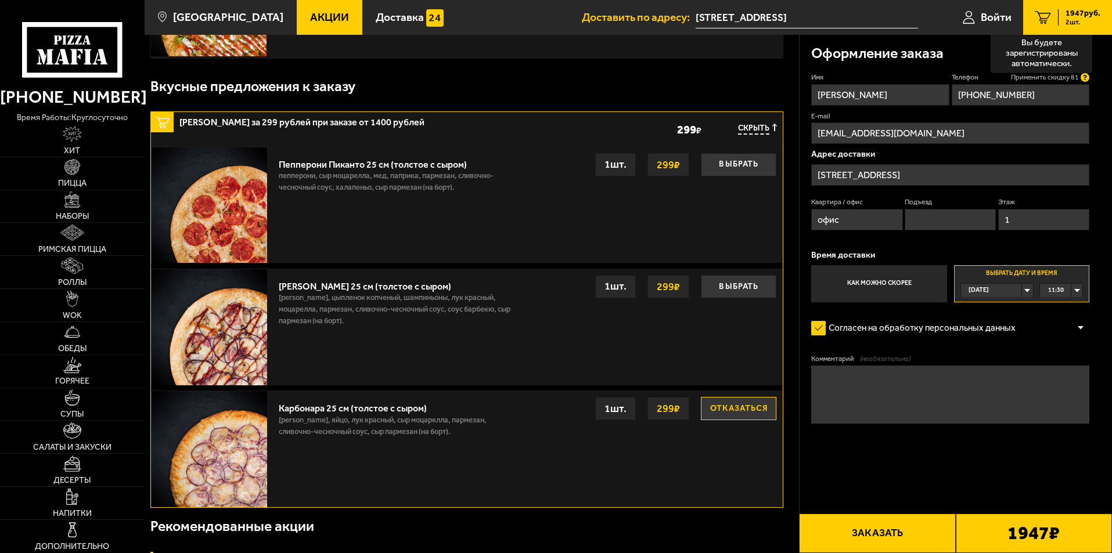
click at [1087, 84] on input "[PHONE_NUMBER]" at bounding box center [1020, 94] width 138 height 21
click at [619, 416] on div "1 шт." at bounding box center [615, 408] width 41 height 23
click at [741, 290] on button "Выбрать" at bounding box center [738, 286] width 75 height 23
click at [748, 407] on button "Выбрать" at bounding box center [738, 408] width 75 height 23
click at [1073, 76] on span "Применить скидку 61" at bounding box center [1045, 78] width 68 height 10
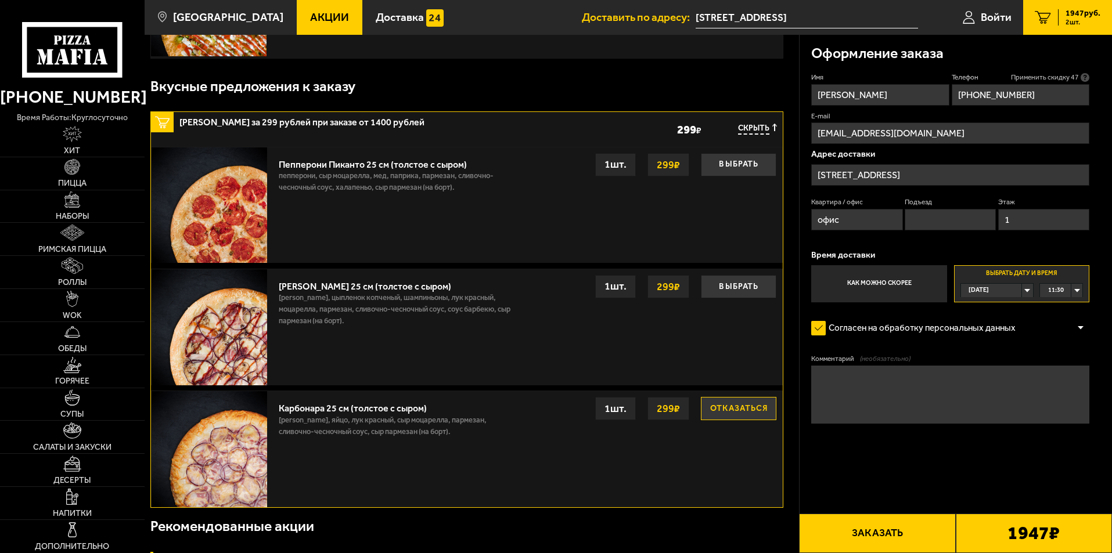
click at [878, 394] on textarea "Комментарий (необязательно)" at bounding box center [950, 395] width 278 height 58
type textarea "Предварительно позвонить"
click at [1062, 294] on span "11:30" at bounding box center [1056, 290] width 16 height 13
click at [1062, 319] on span "11:45" at bounding box center [1056, 318] width 16 height 13
click at [888, 532] on button "Заказать" at bounding box center [877, 533] width 156 height 39
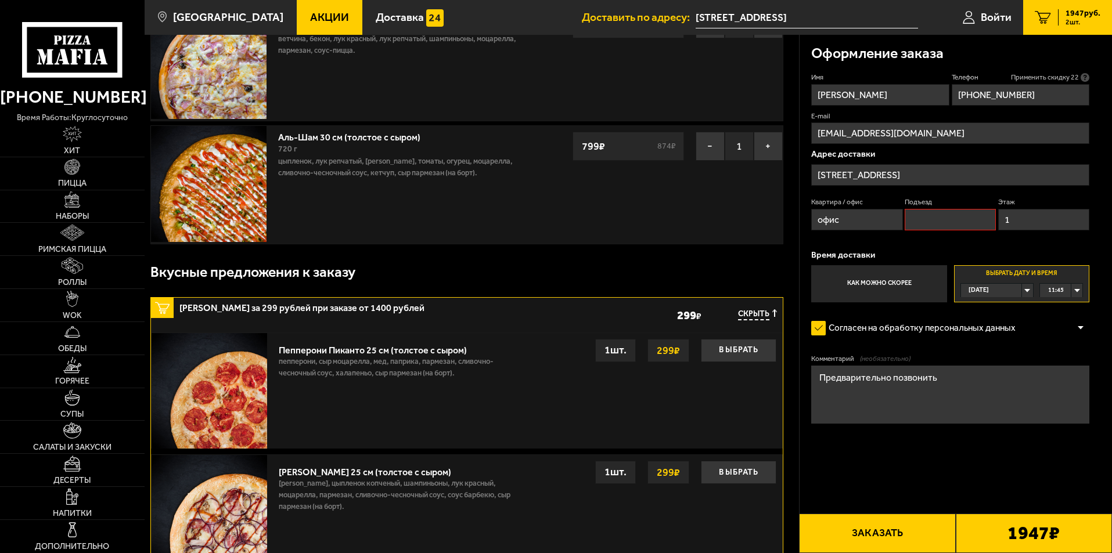
scroll to position [99, 0]
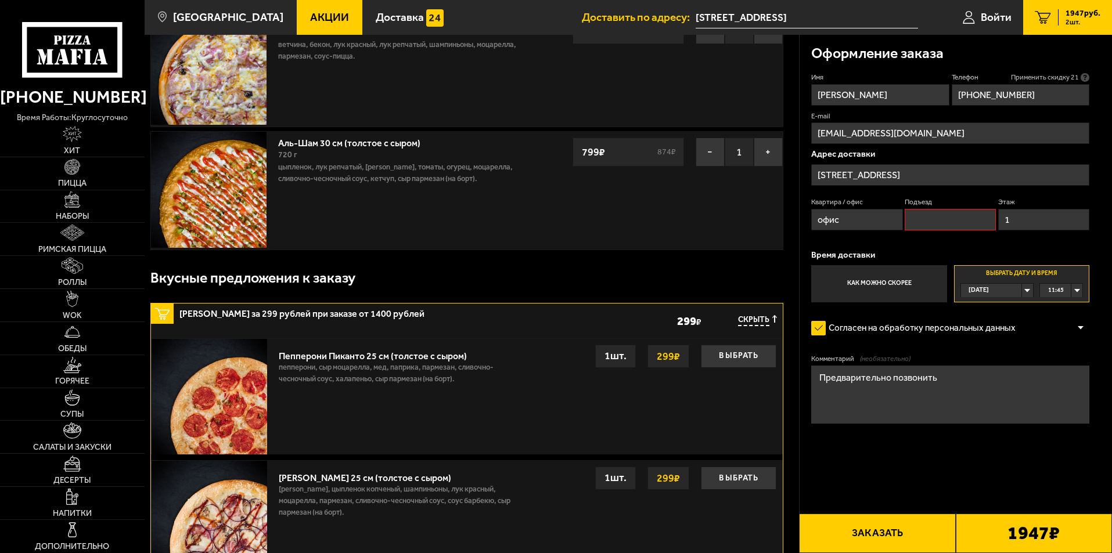
click at [953, 217] on input "Подъезд" at bounding box center [949, 219] width 91 height 21
type input "-"
click at [894, 533] on button "Заказать" at bounding box center [877, 533] width 156 height 39
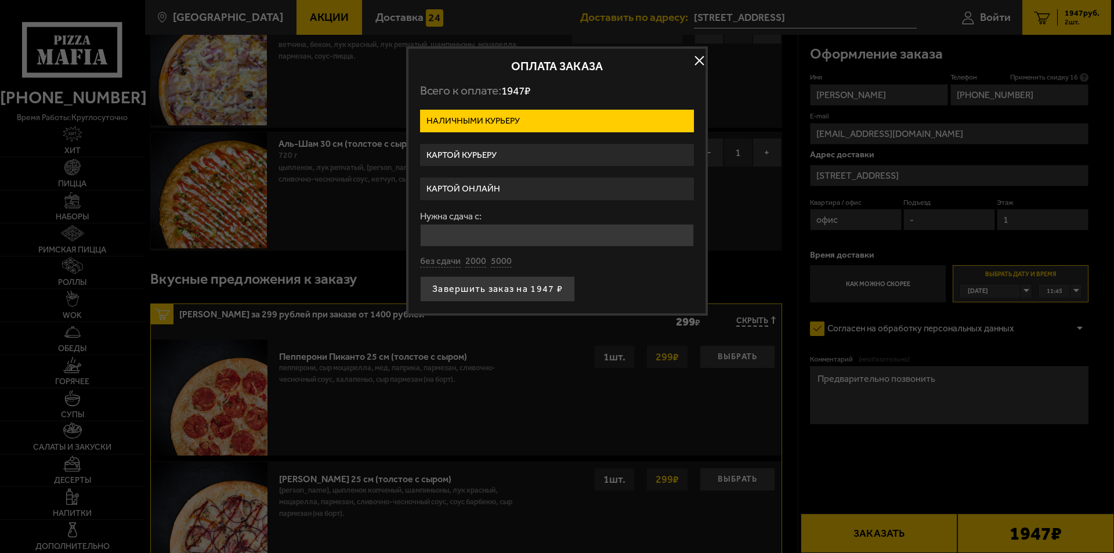
click at [468, 155] on label "Картой курьеру" at bounding box center [557, 155] width 274 height 23
click at [0, 0] on input "Картой курьеру" at bounding box center [0, 0] width 0 height 0
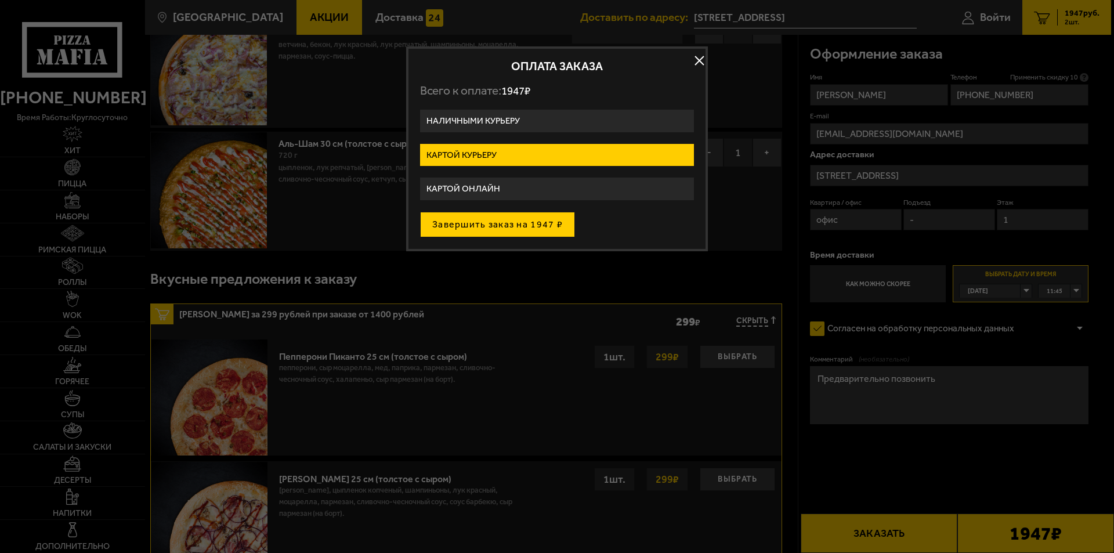
click at [471, 223] on button "Завершить заказ на 1947 ₽" at bounding box center [497, 225] width 155 height 26
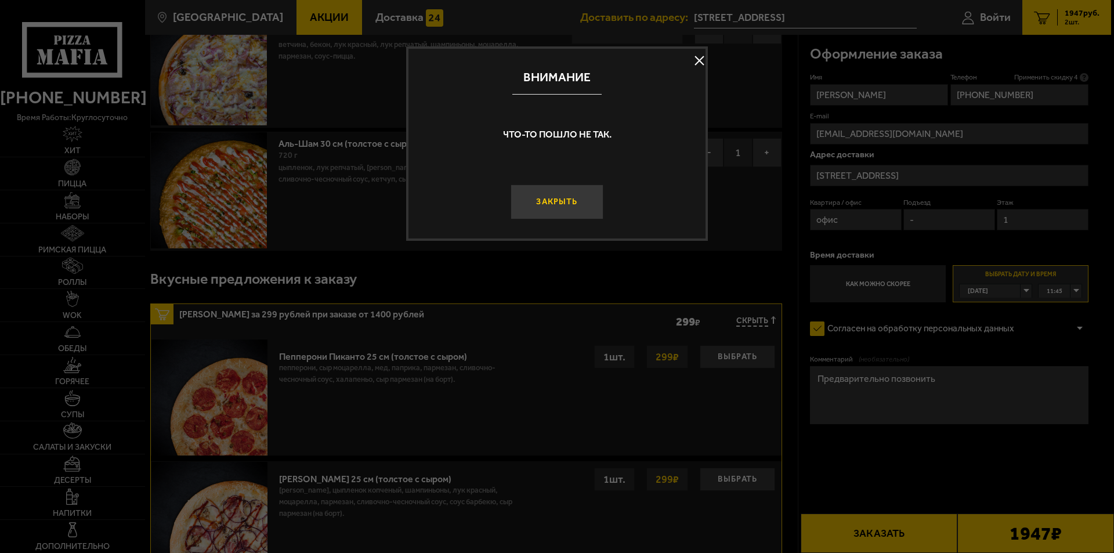
click at [573, 204] on button "Закрыть" at bounding box center [557, 202] width 93 height 35
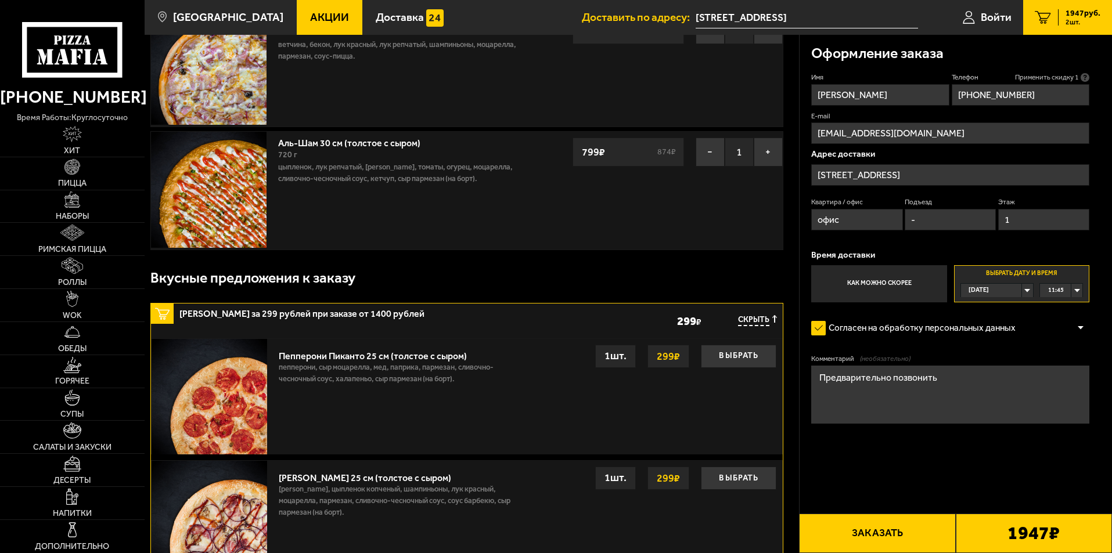
click at [894, 536] on button "Заказать" at bounding box center [877, 533] width 156 height 39
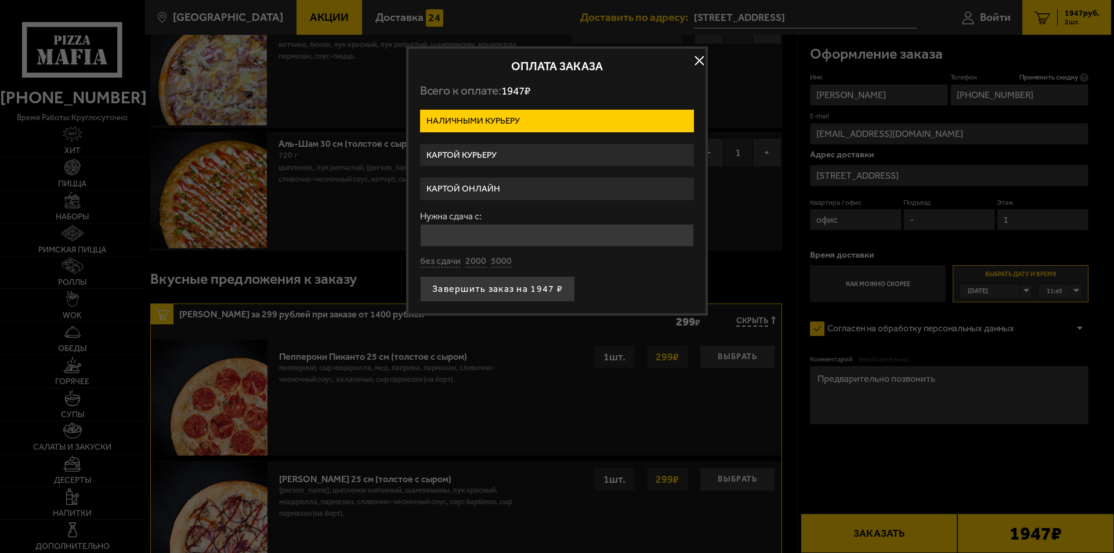
click at [463, 233] on input "Нужна сдача с:" at bounding box center [557, 235] width 274 height 23
click at [478, 151] on label "Картой курьеру" at bounding box center [557, 155] width 274 height 23
click at [0, 0] on input "Картой курьеру" at bounding box center [0, 0] width 0 height 0
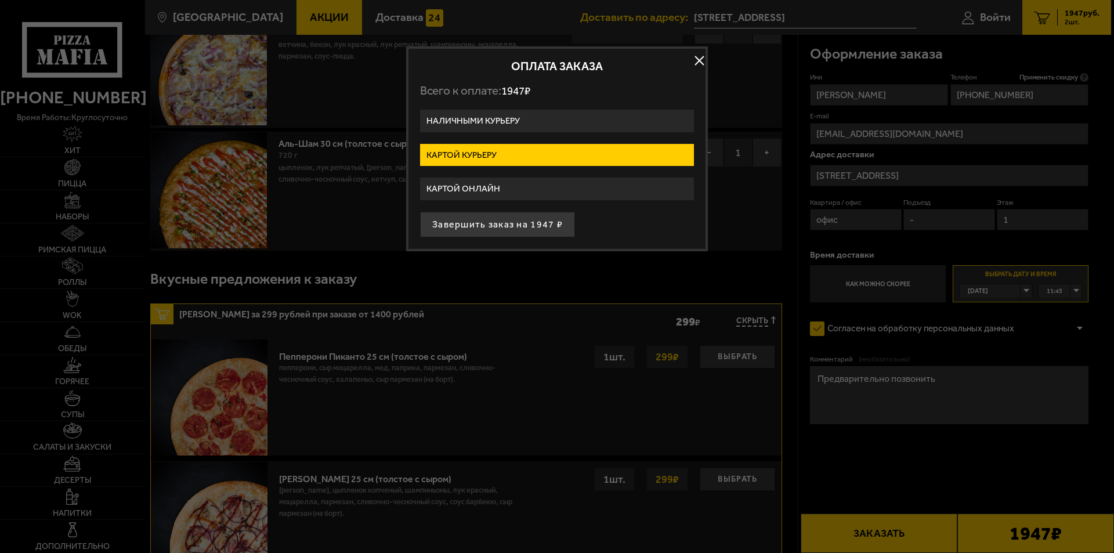
click at [474, 187] on label "Картой онлайн" at bounding box center [557, 189] width 274 height 23
click at [0, 0] on input "Картой онлайн" at bounding box center [0, 0] width 0 height 0
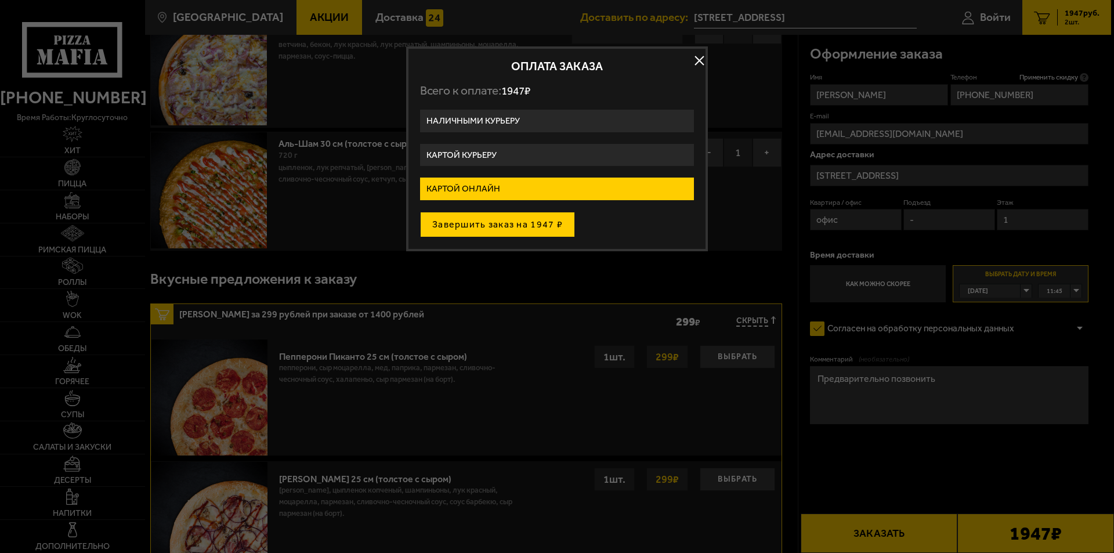
click at [464, 218] on button "Завершить заказ на 1947 ₽" at bounding box center [497, 225] width 155 height 26
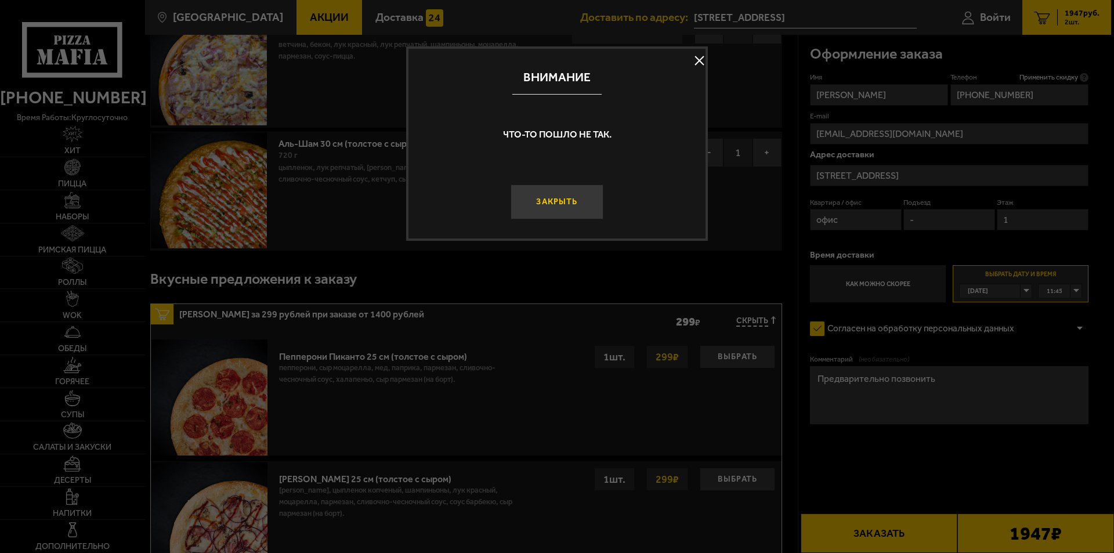
click at [559, 207] on button "Закрыть" at bounding box center [557, 202] width 93 height 35
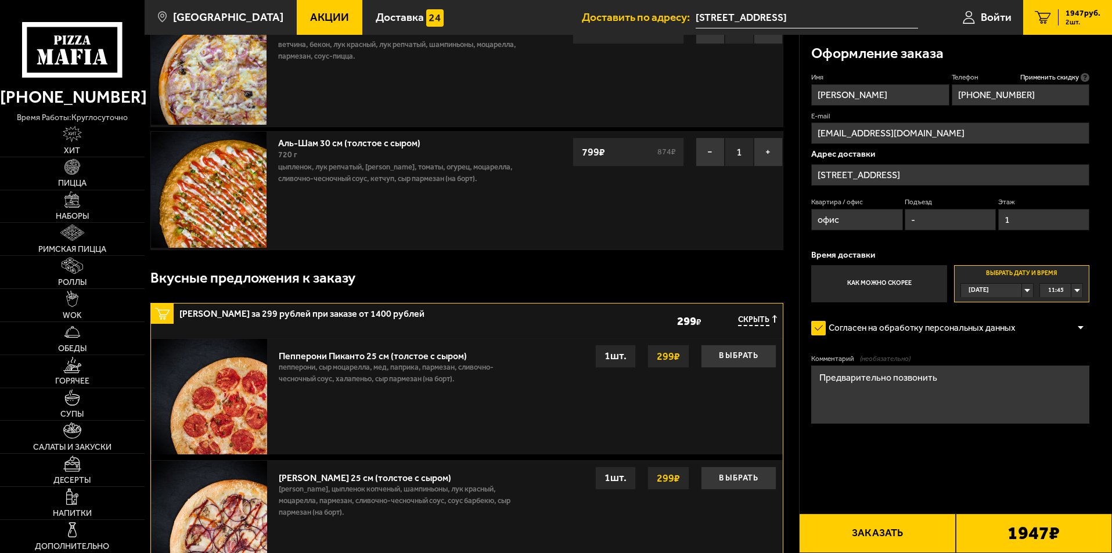
scroll to position [0, 0]
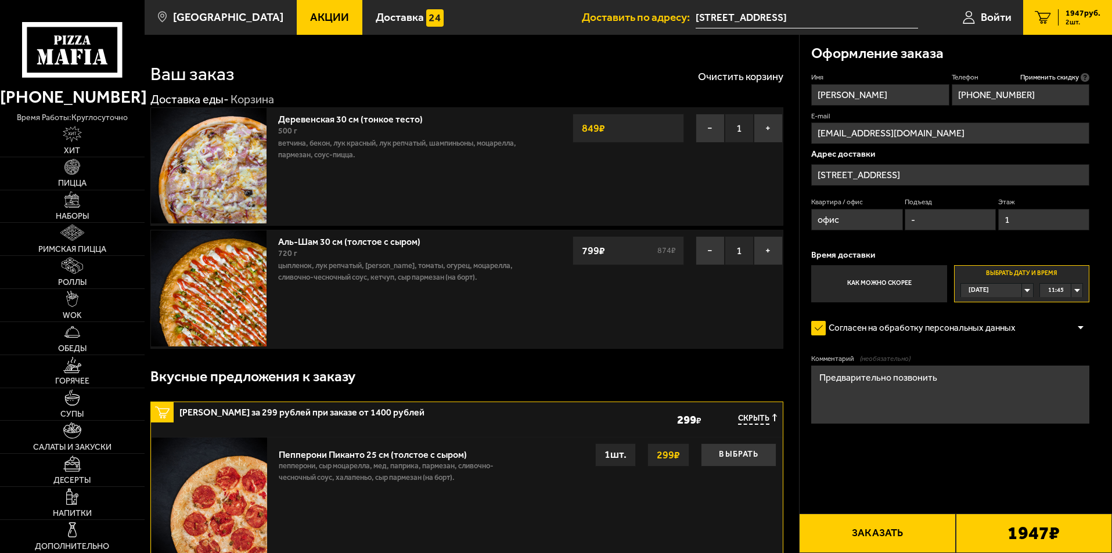
click at [310, 15] on span "Акции" at bounding box center [329, 17] width 39 height 11
